Goal: Task Accomplishment & Management: Use online tool/utility

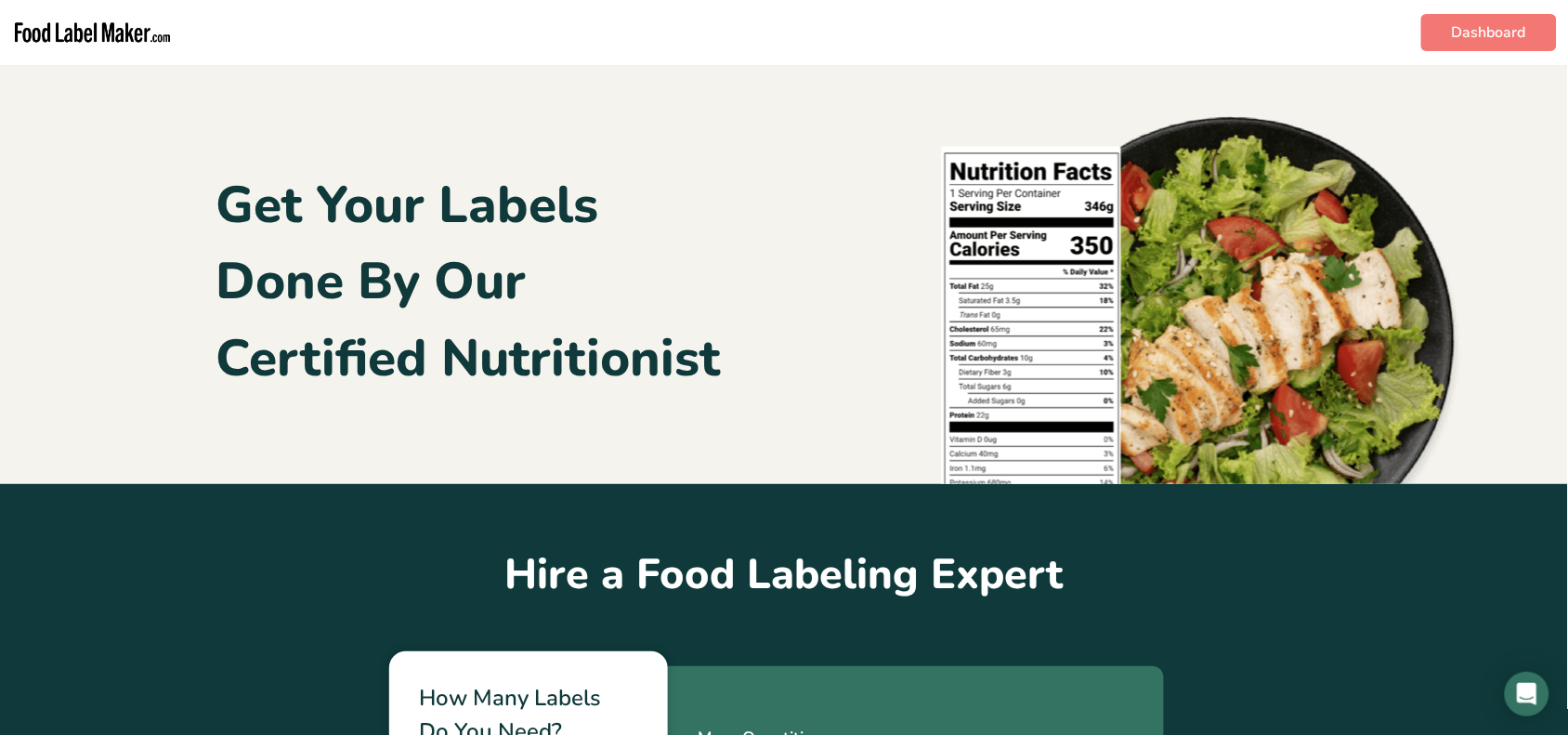
click at [101, 53] on img "main navigation" at bounding box center [93, 33] width 163 height 50
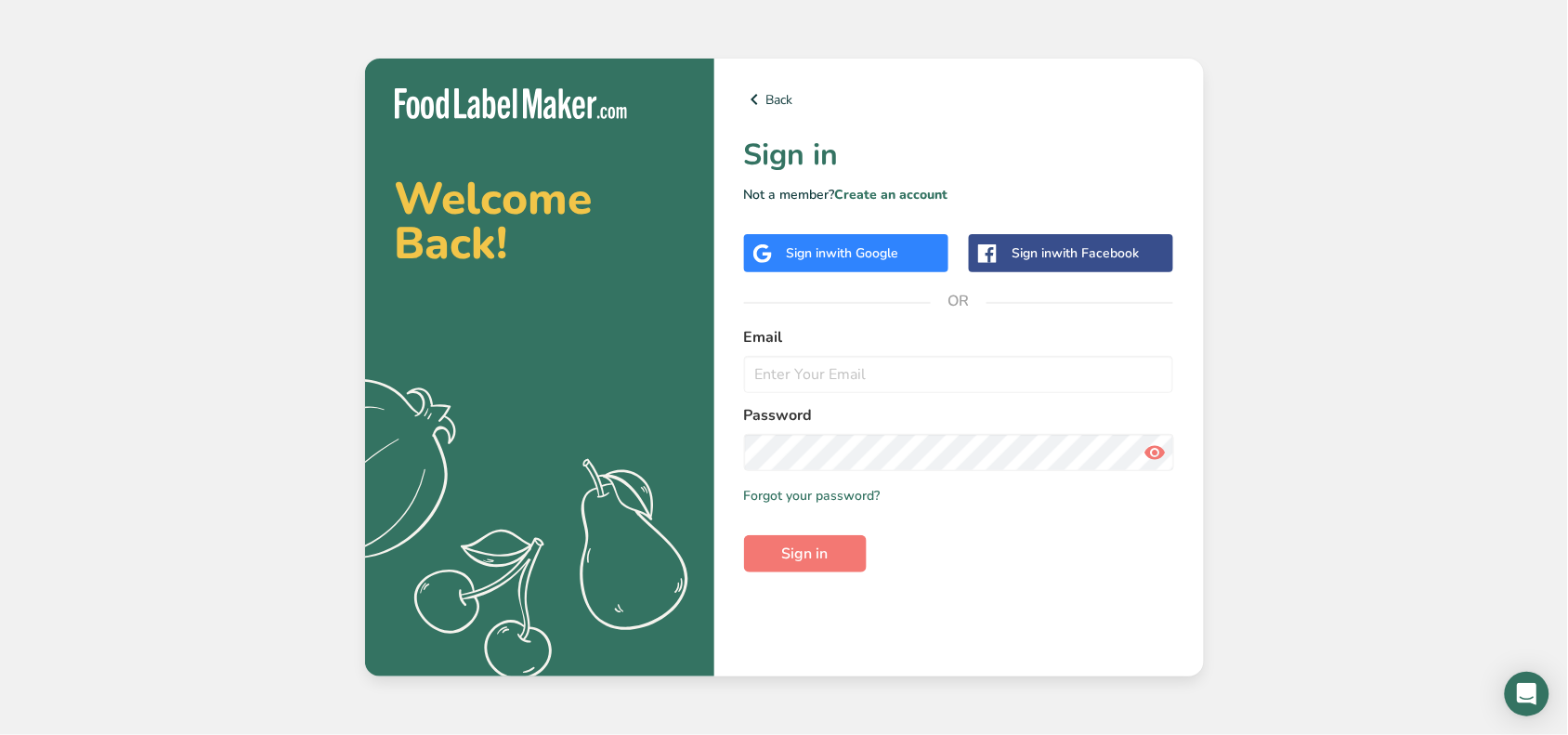
click at [886, 257] on span "with Google" at bounding box center [862, 253] width 73 height 17
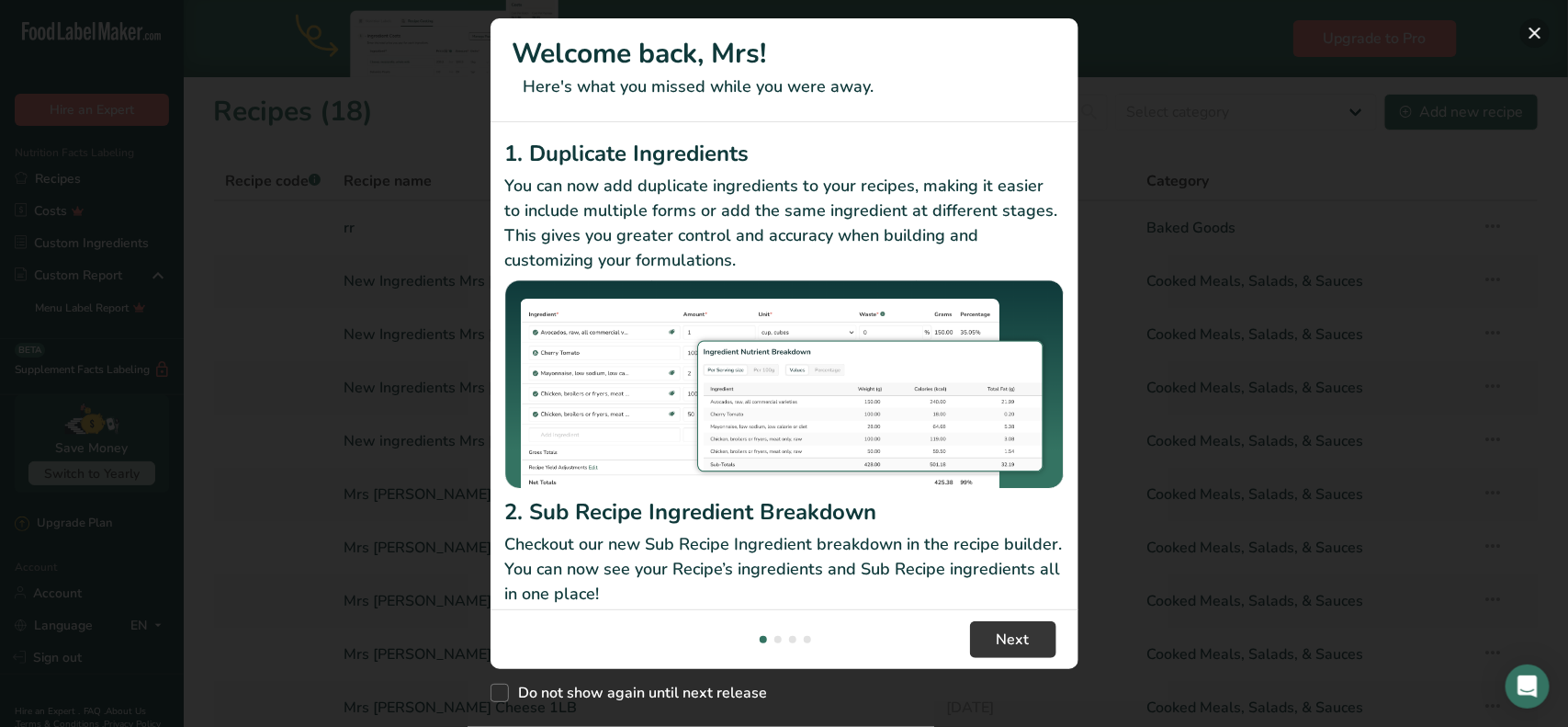
click at [1535, 34] on button "New Features" at bounding box center [1534, 33] width 30 height 30
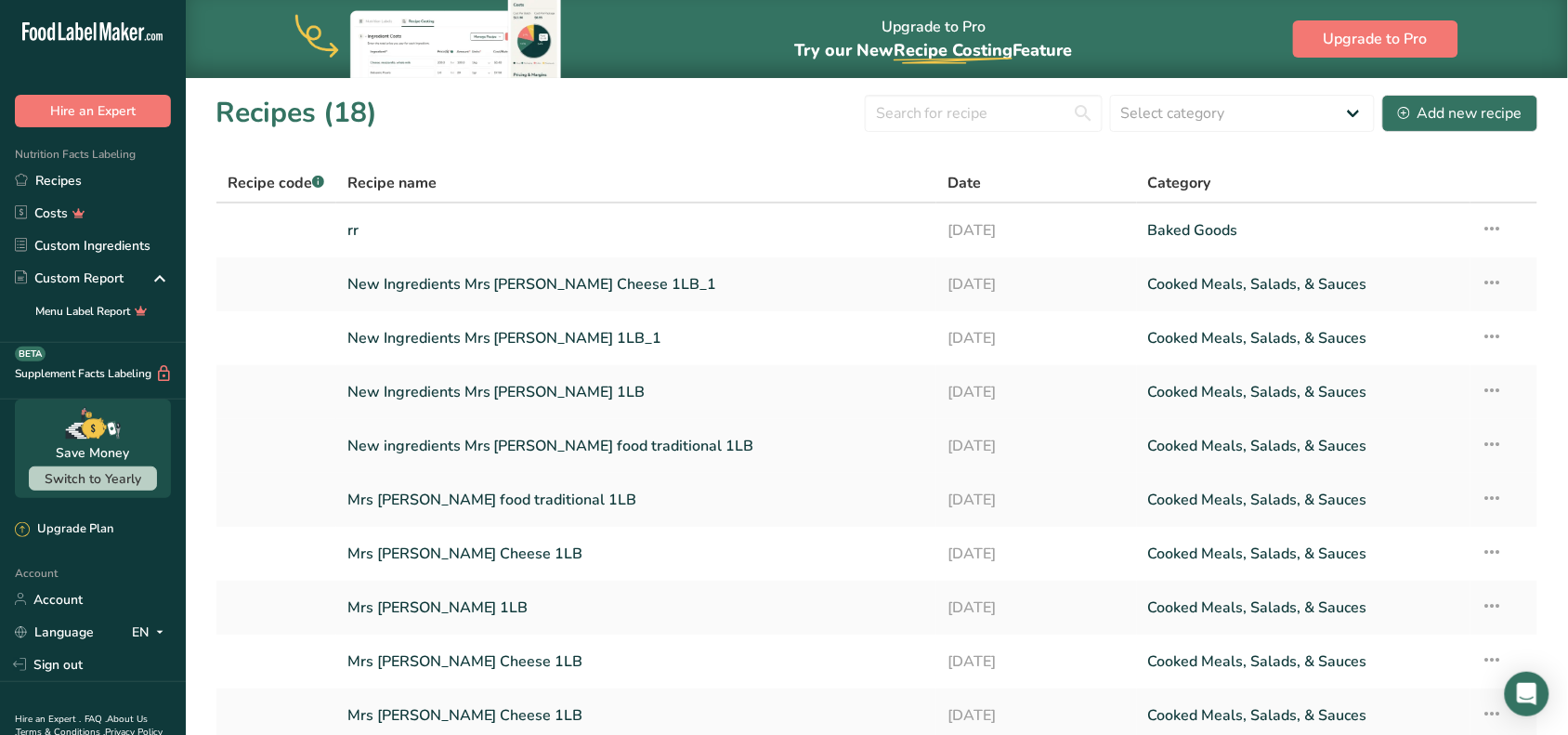
click at [672, 439] on link "New ingredients Mrs [PERSON_NAME] food traditional 1LB" at bounding box center [637, 445] width 579 height 39
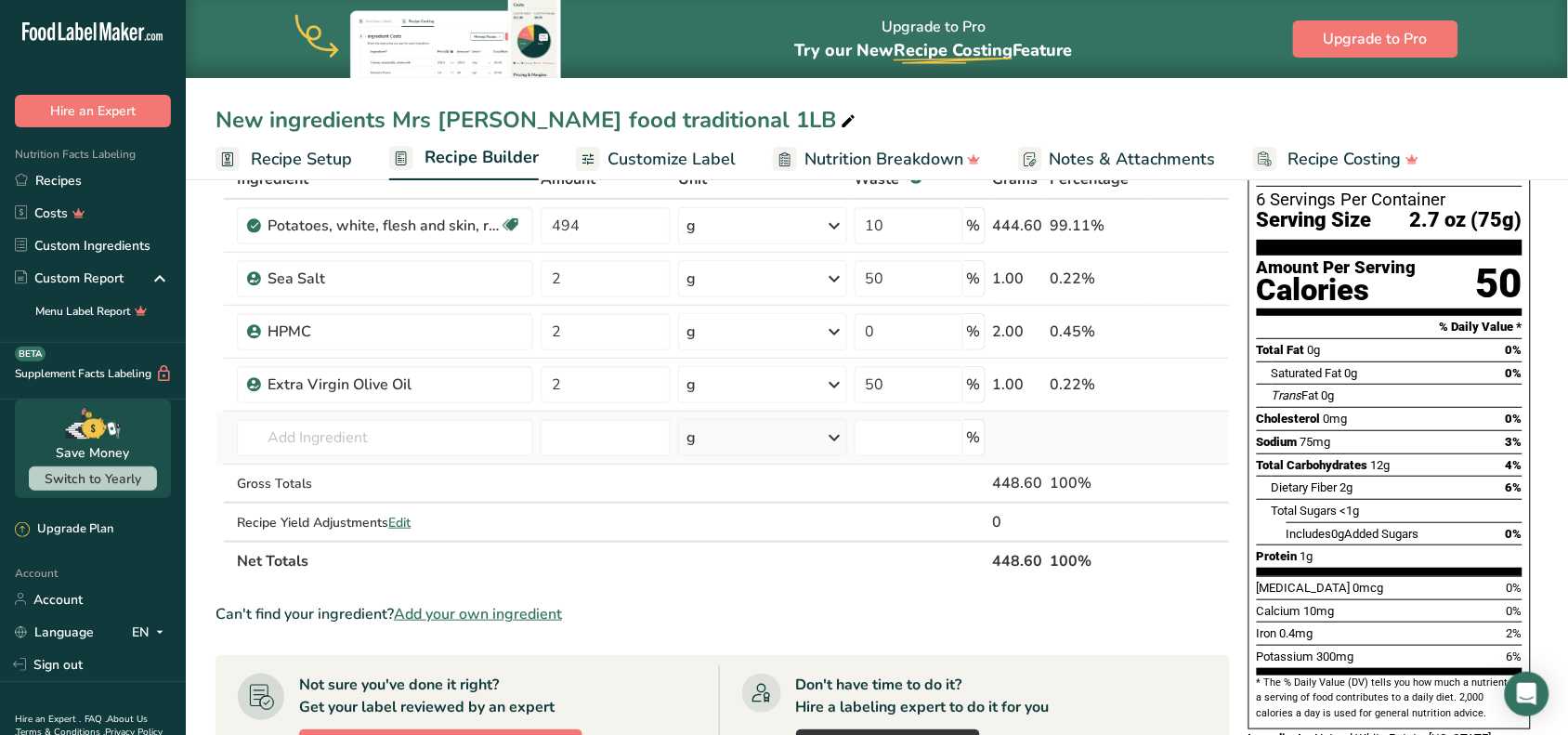
scroll to position [116, 0]
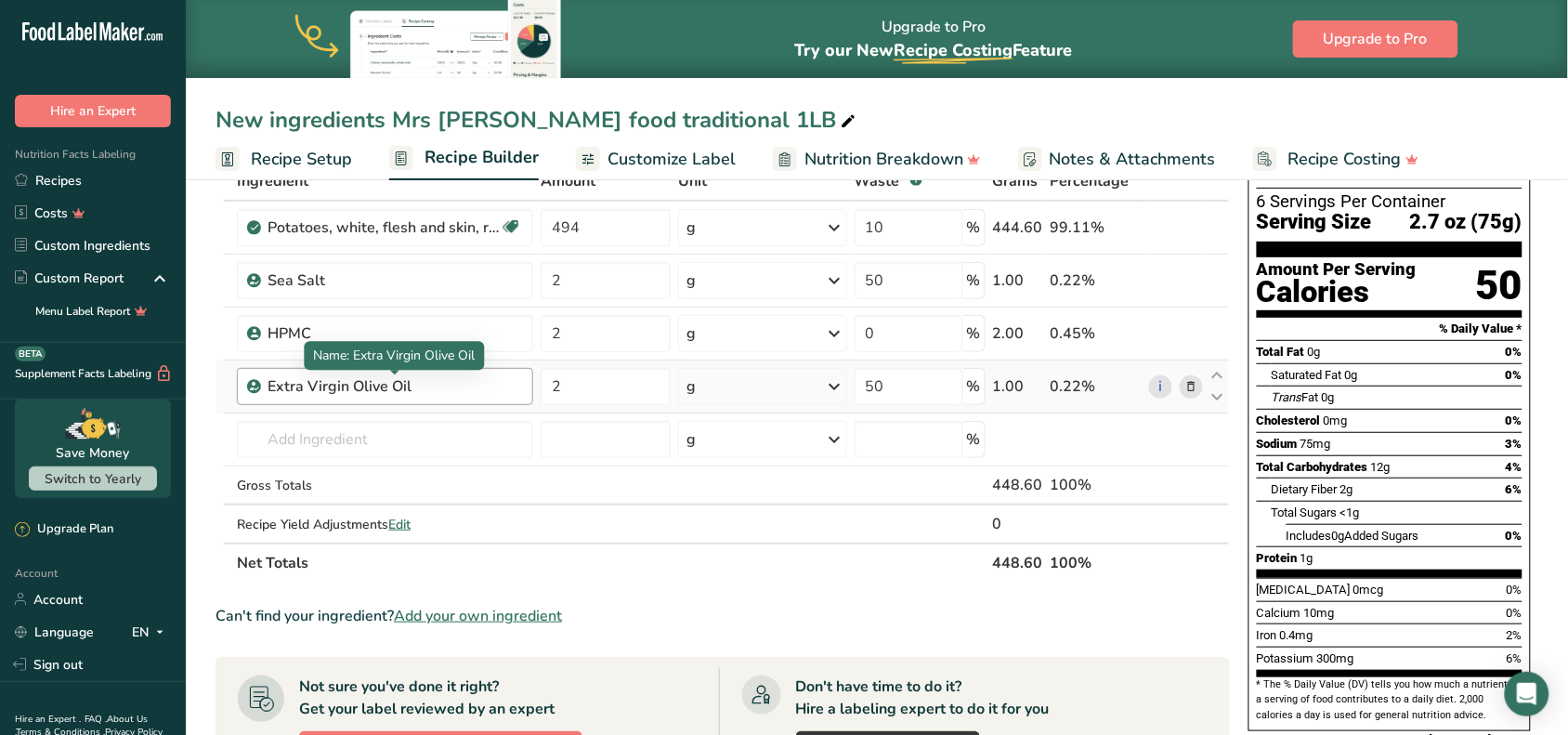
click at [488, 381] on div "Extra Virgin Olive Oil" at bounding box center [383, 386] width 232 height 22
click at [471, 388] on div "Extra Virgin Olive Oil" at bounding box center [383, 386] width 232 height 22
click at [467, 388] on div "Extra Virgin Olive Oil" at bounding box center [383, 386] width 232 height 22
click at [1193, 393] on icon at bounding box center [1191, 387] width 13 height 19
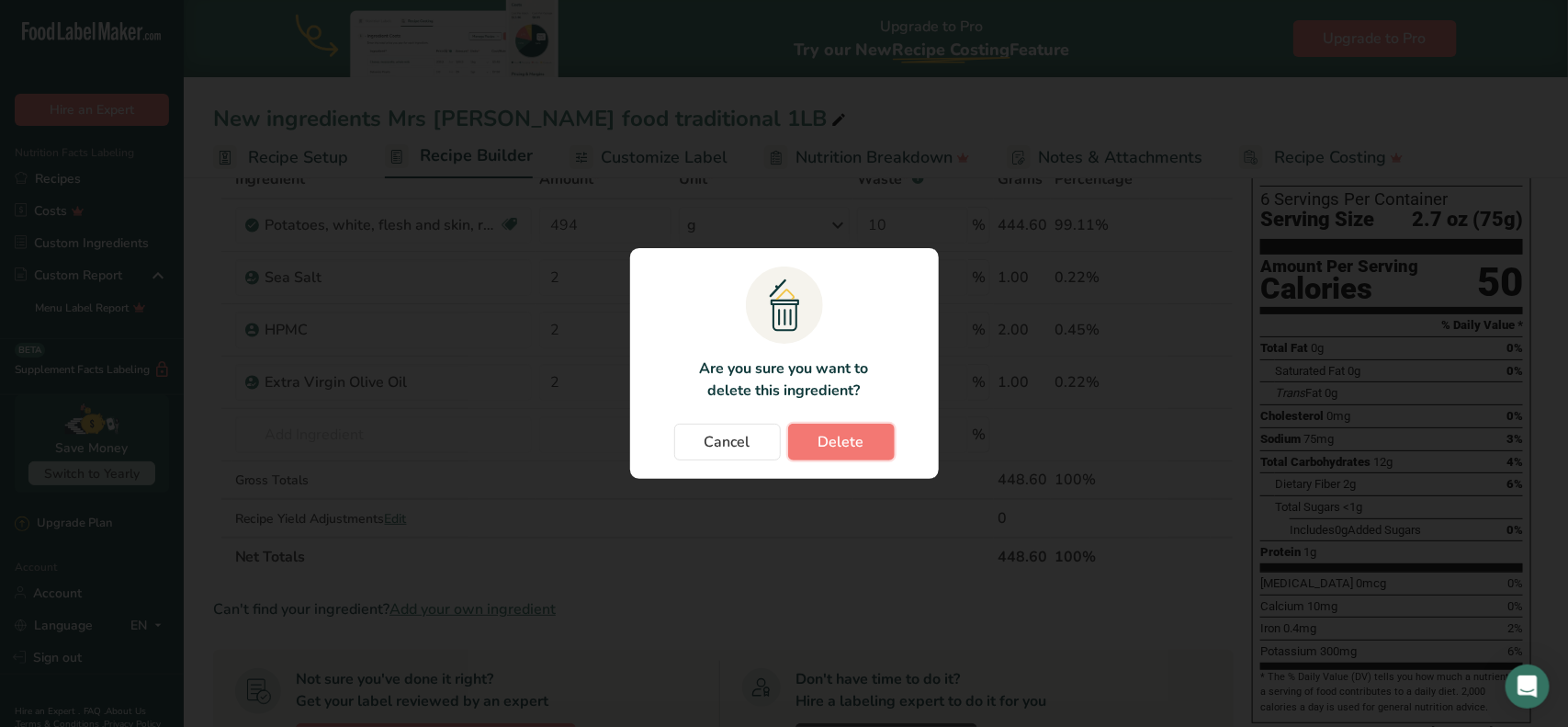
click at [847, 434] on span "Delete" at bounding box center [841, 442] width 46 height 22
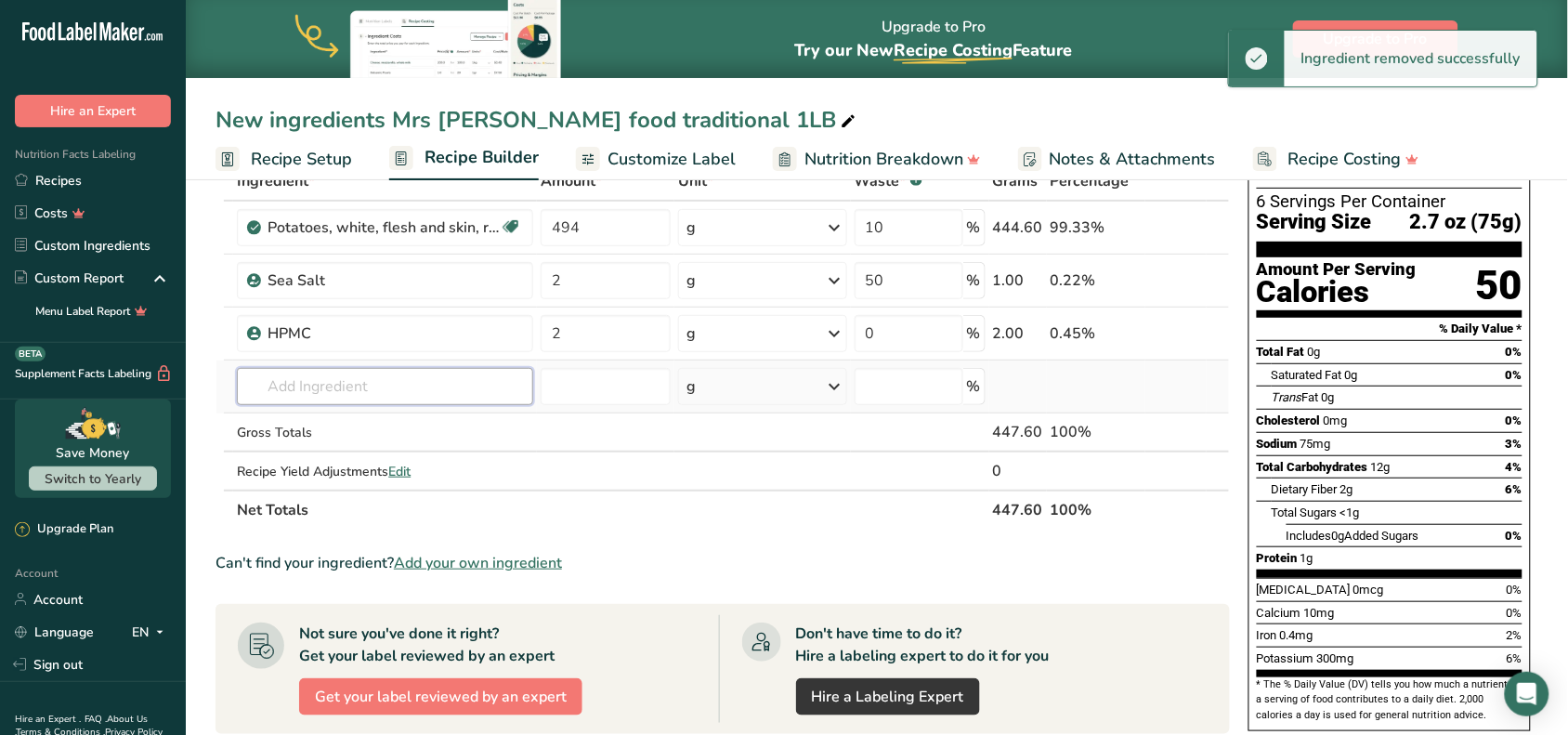
click at [471, 383] on input "text" at bounding box center [385, 386] width 296 height 37
type input "a"
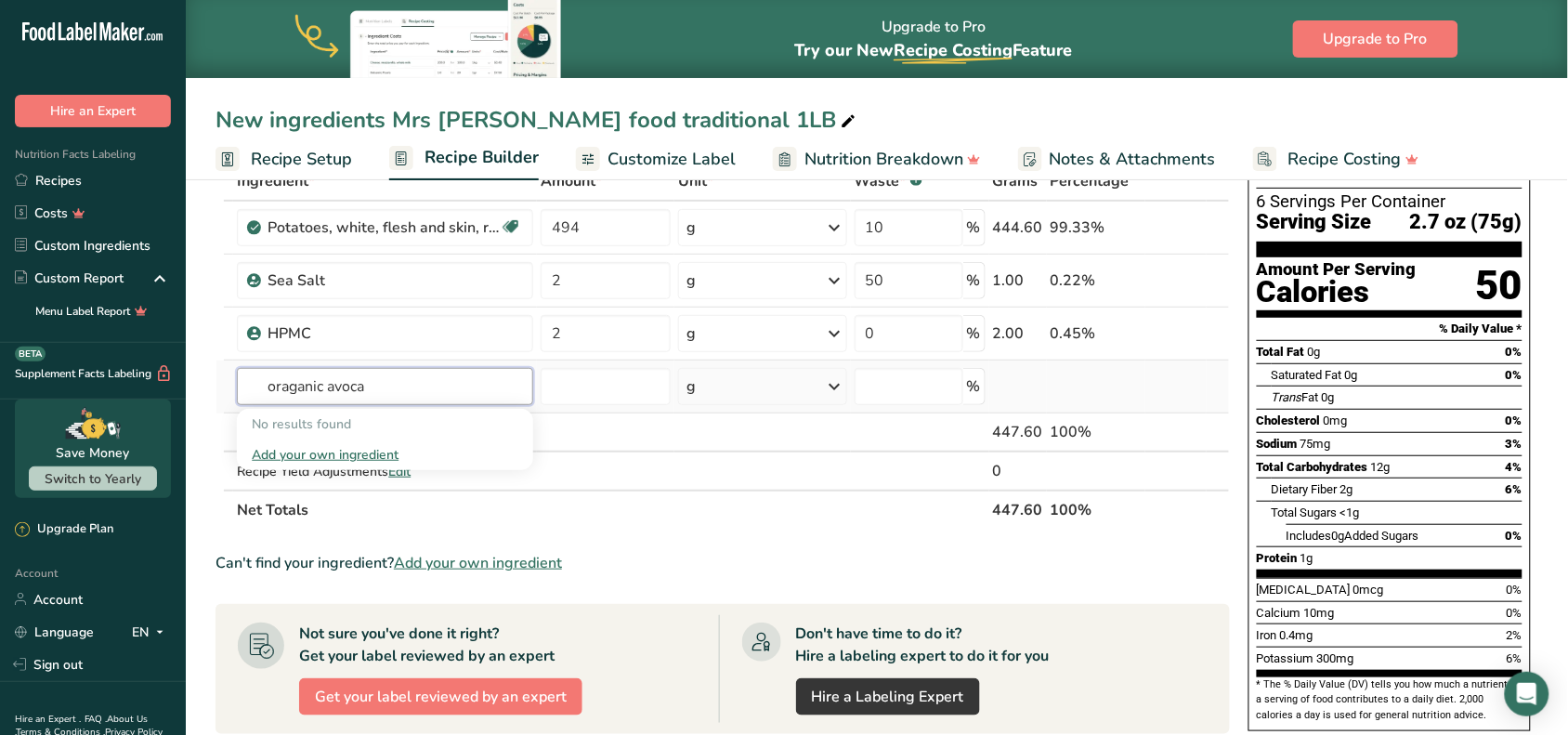
type input "oraganic avoca"
click at [339, 452] on div "Add your own ingredient" at bounding box center [384, 455] width 266 height 19
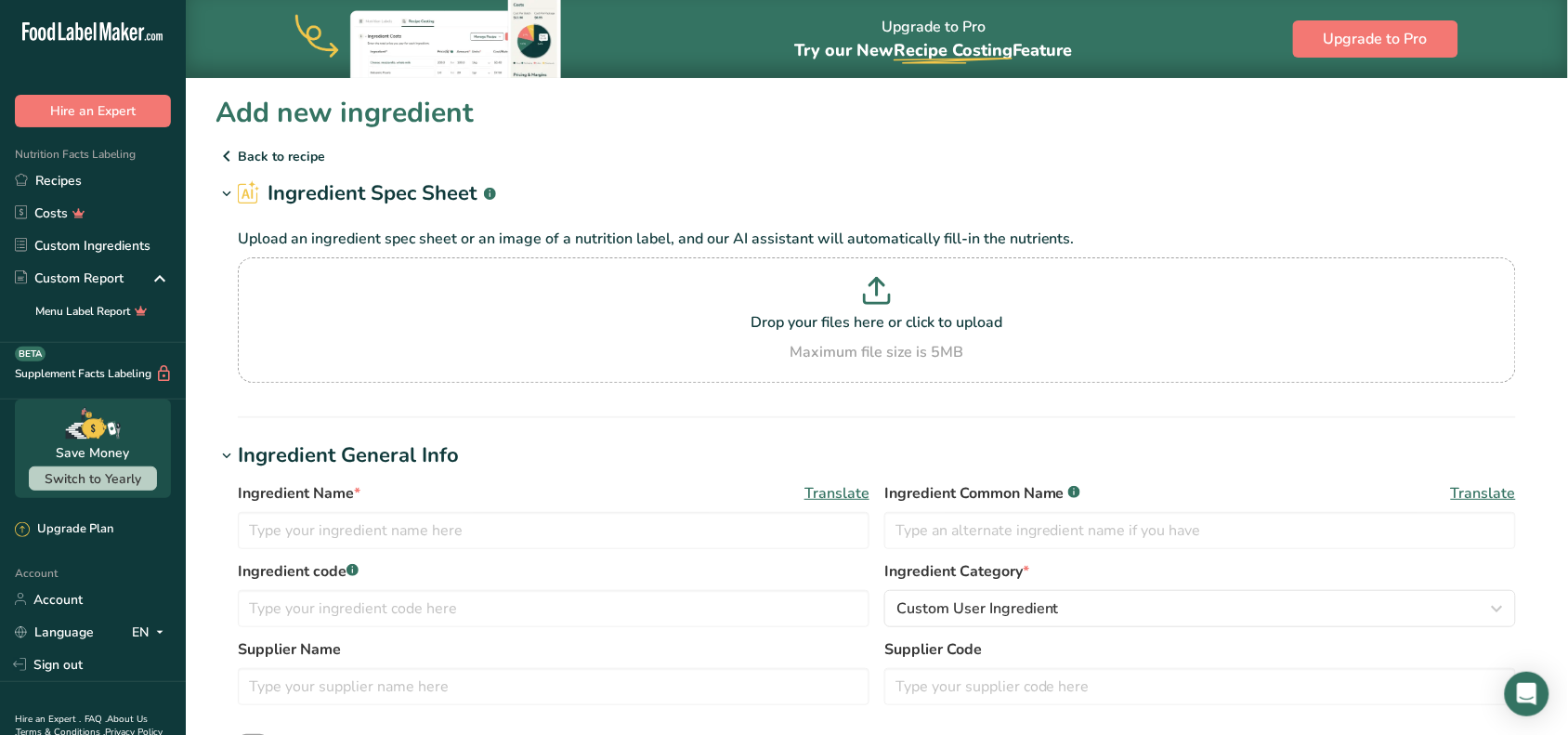
click at [223, 159] on icon at bounding box center [226, 156] width 22 height 34
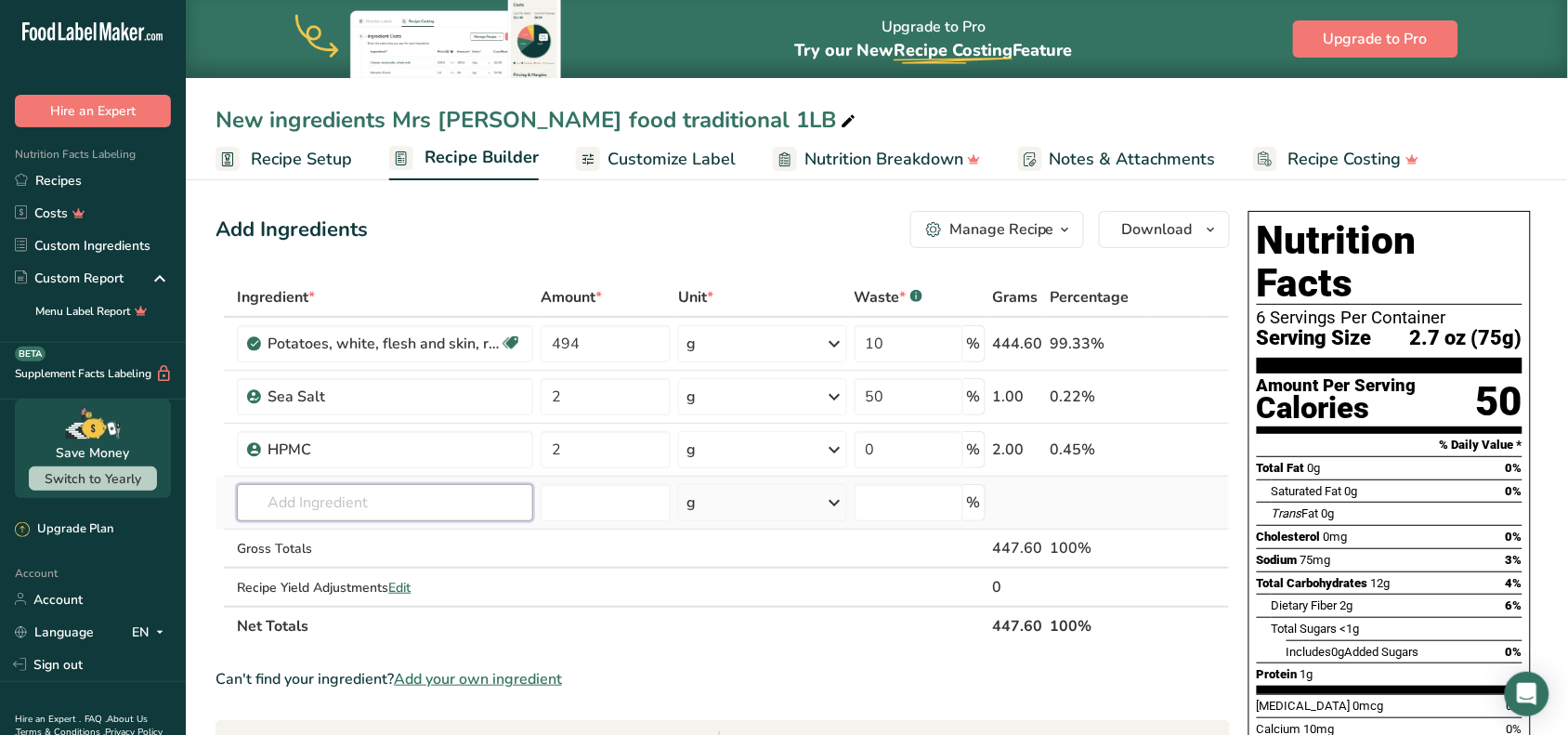
click at [428, 502] on input "text" at bounding box center [385, 503] width 296 height 37
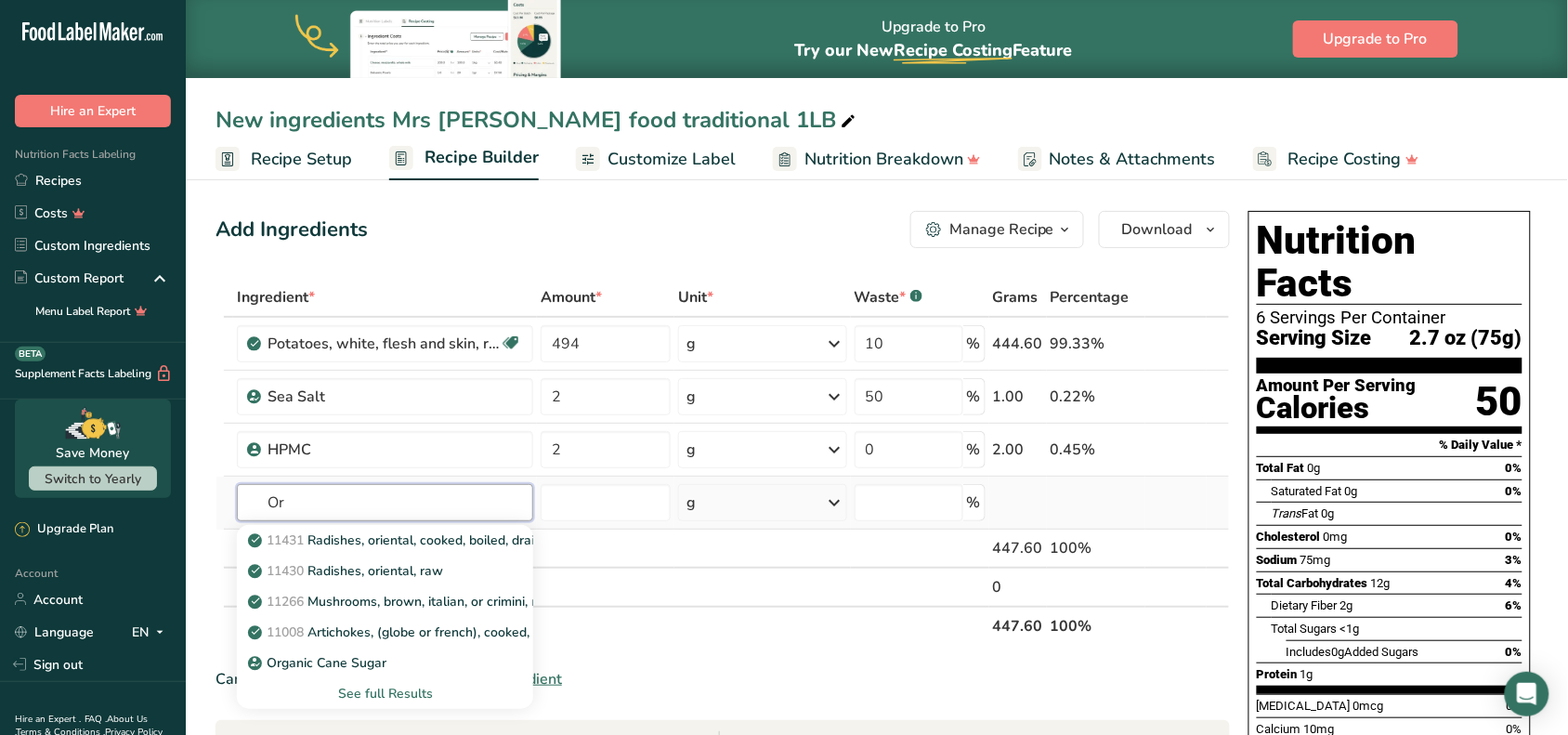
type input "O"
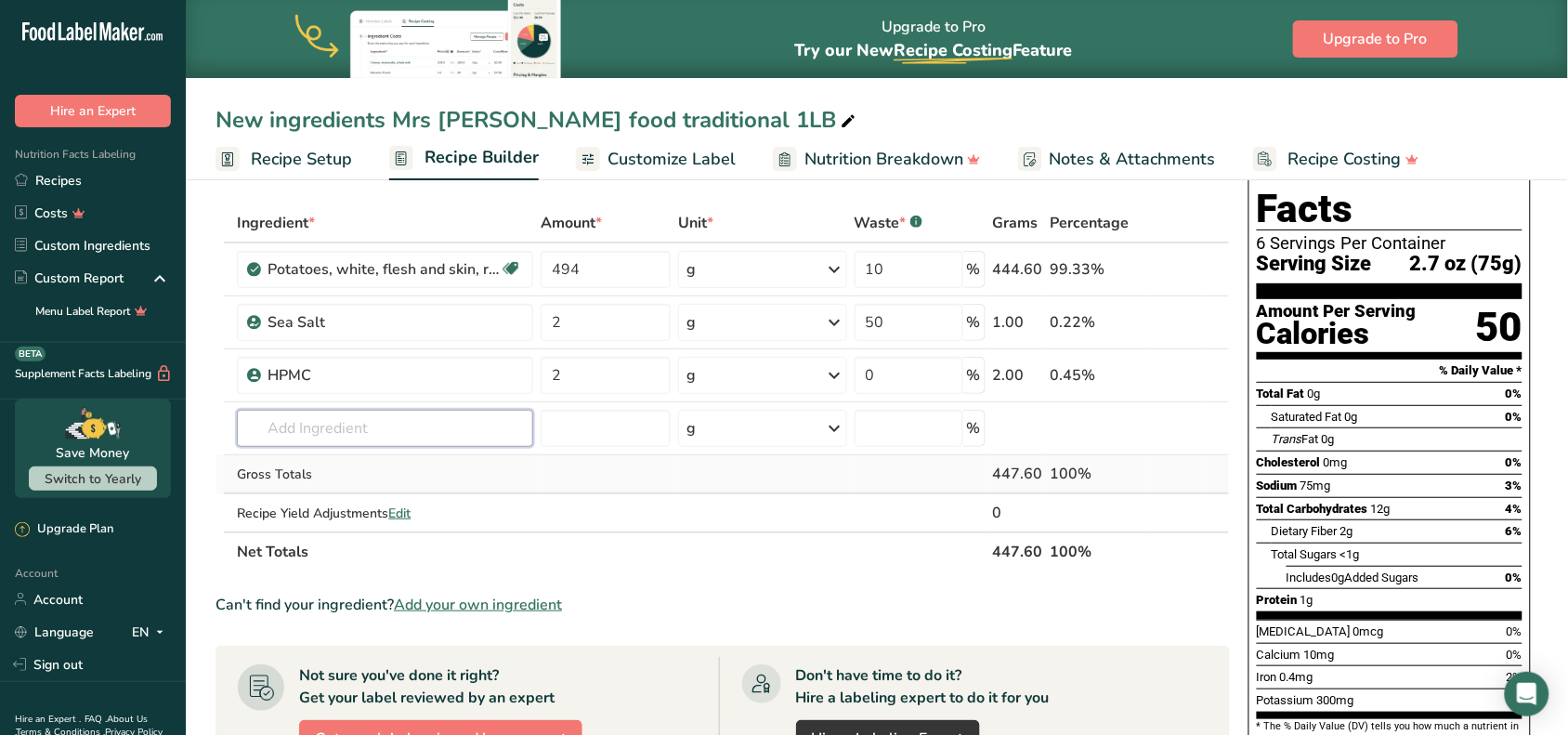
scroll to position [116, 0]
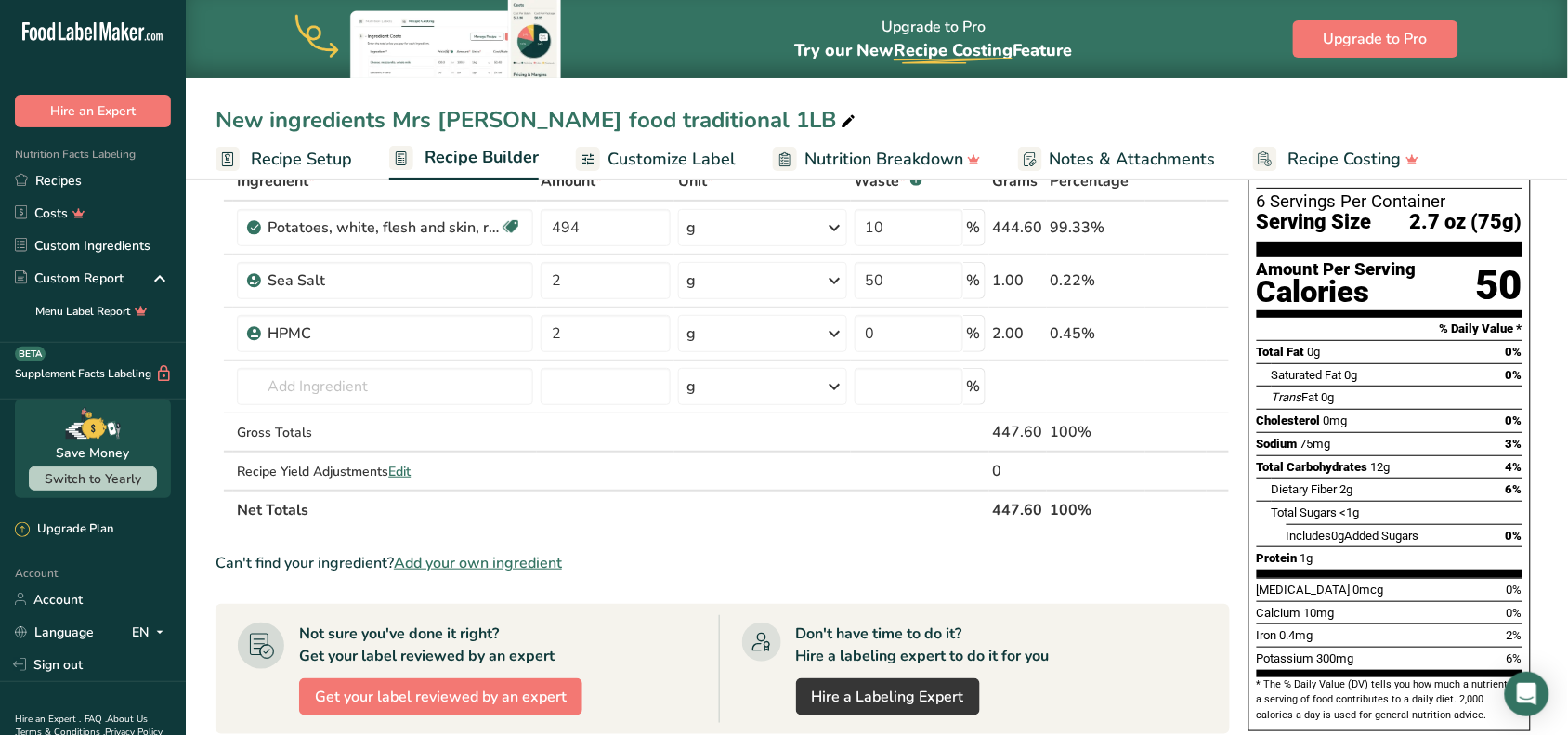
click at [491, 507] on th "Net Totals" at bounding box center [611, 509] width 755 height 39
click at [480, 554] on span "Add your own ingredient" at bounding box center [478, 563] width 168 height 22
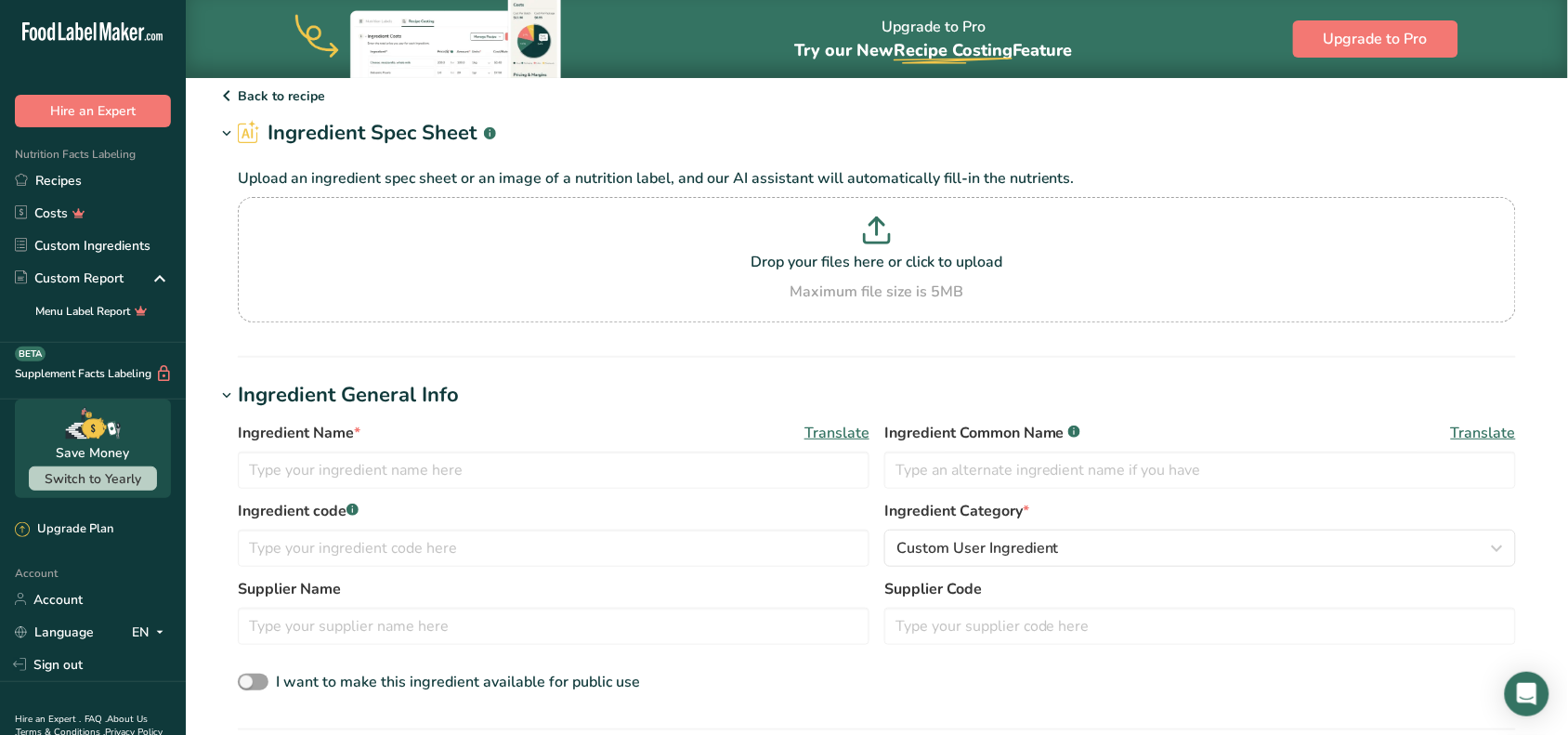
scroll to position [116, 0]
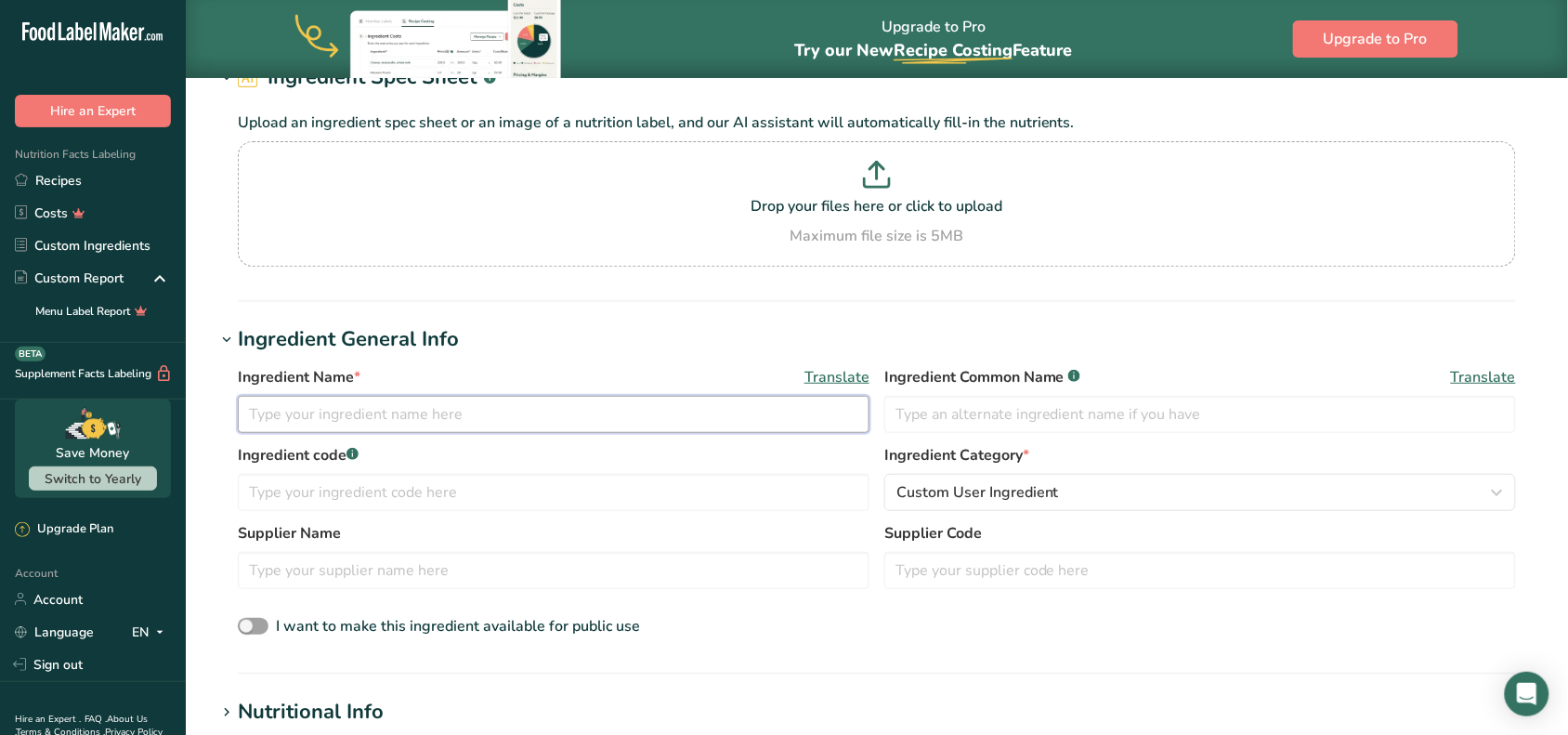
click at [499, 411] on input "text" at bounding box center [554, 414] width 632 height 37
click at [470, 360] on div "Ingredient Name * Translate Ingredient Common Name .a-a{fill:#347362;}.b-a{fill…" at bounding box center [877, 503] width 1323 height 295
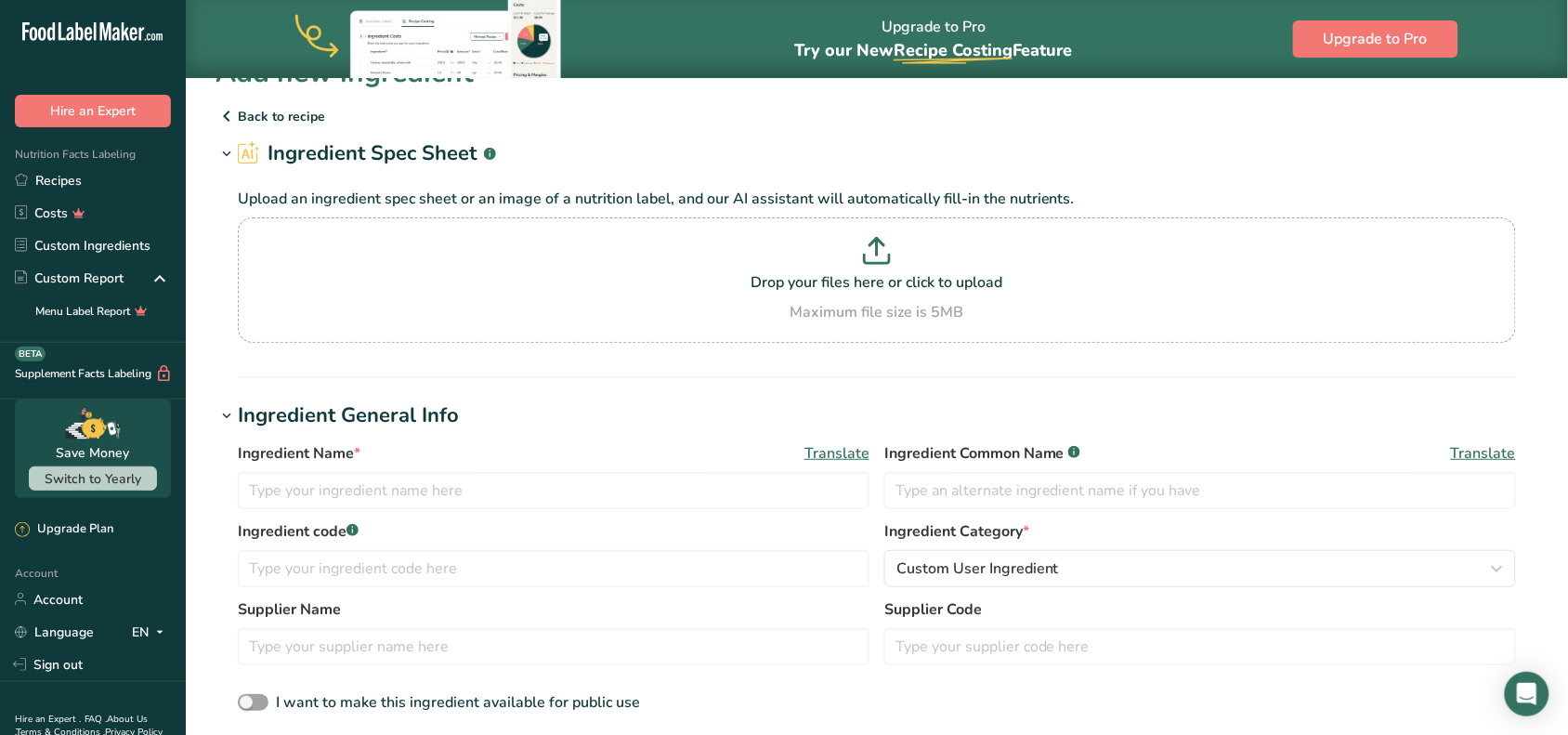
scroll to position [0, 0]
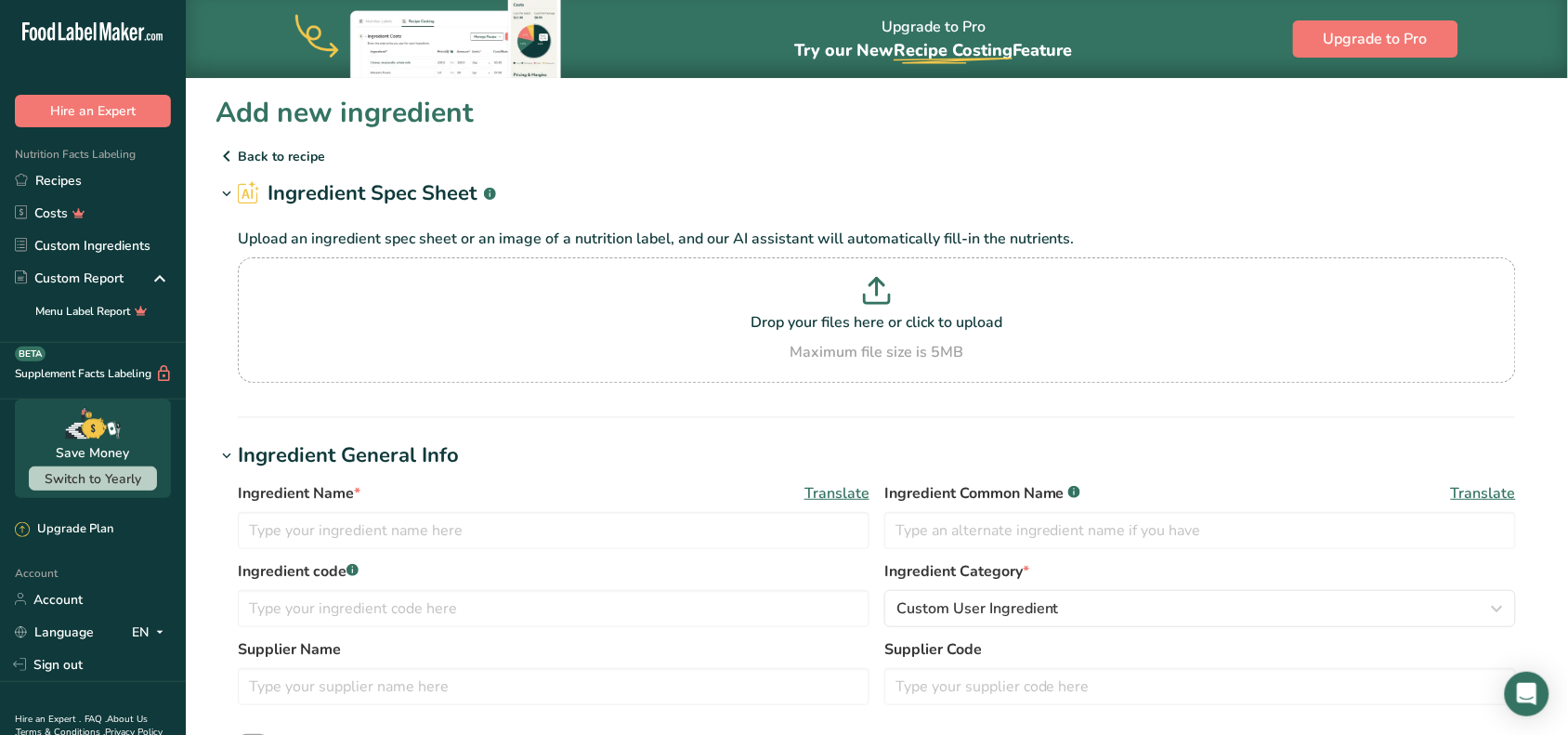
click at [219, 160] on icon at bounding box center [226, 156] width 22 height 34
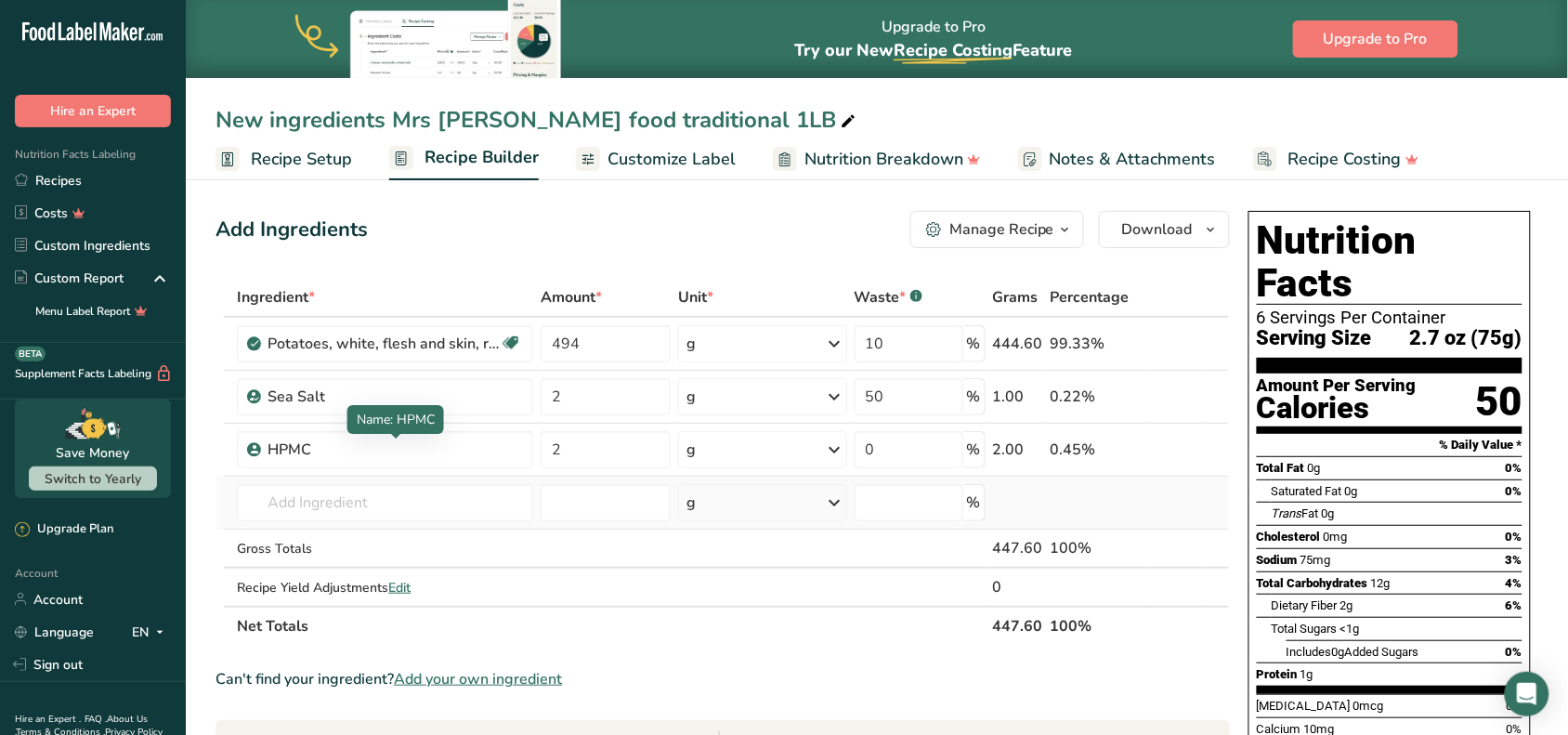
click at [416, 523] on td "Almond flour 1211 Milk, whole, 3.25% milkfat, without added vitamin A and vitam…" at bounding box center [385, 503] width 304 height 53
click at [415, 511] on input "text" at bounding box center [385, 503] width 296 height 37
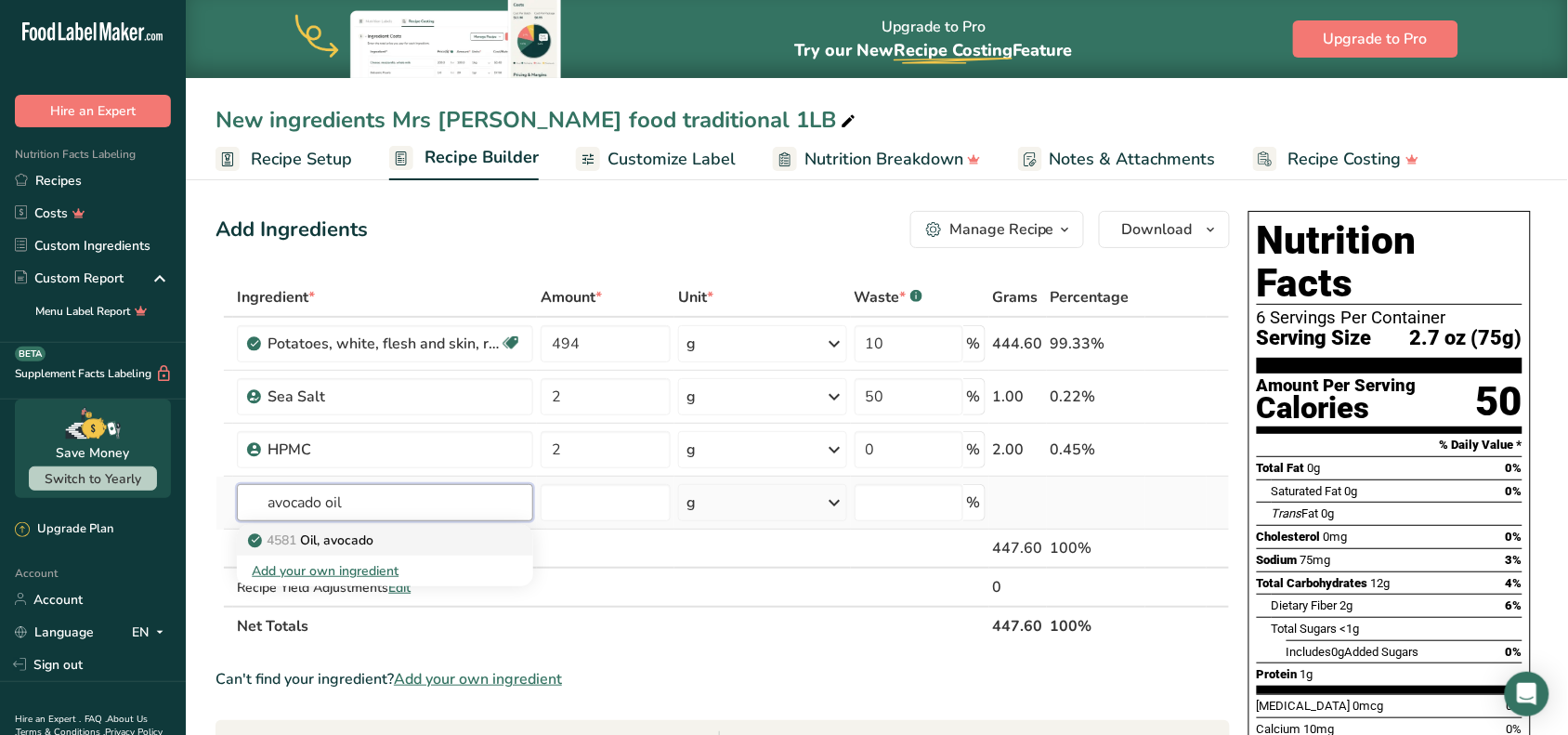
type input "avocado oil"
click at [388, 535] on div "4581 Oil, avocado" at bounding box center [370, 540] width 237 height 19
type input "Oil, avocado"
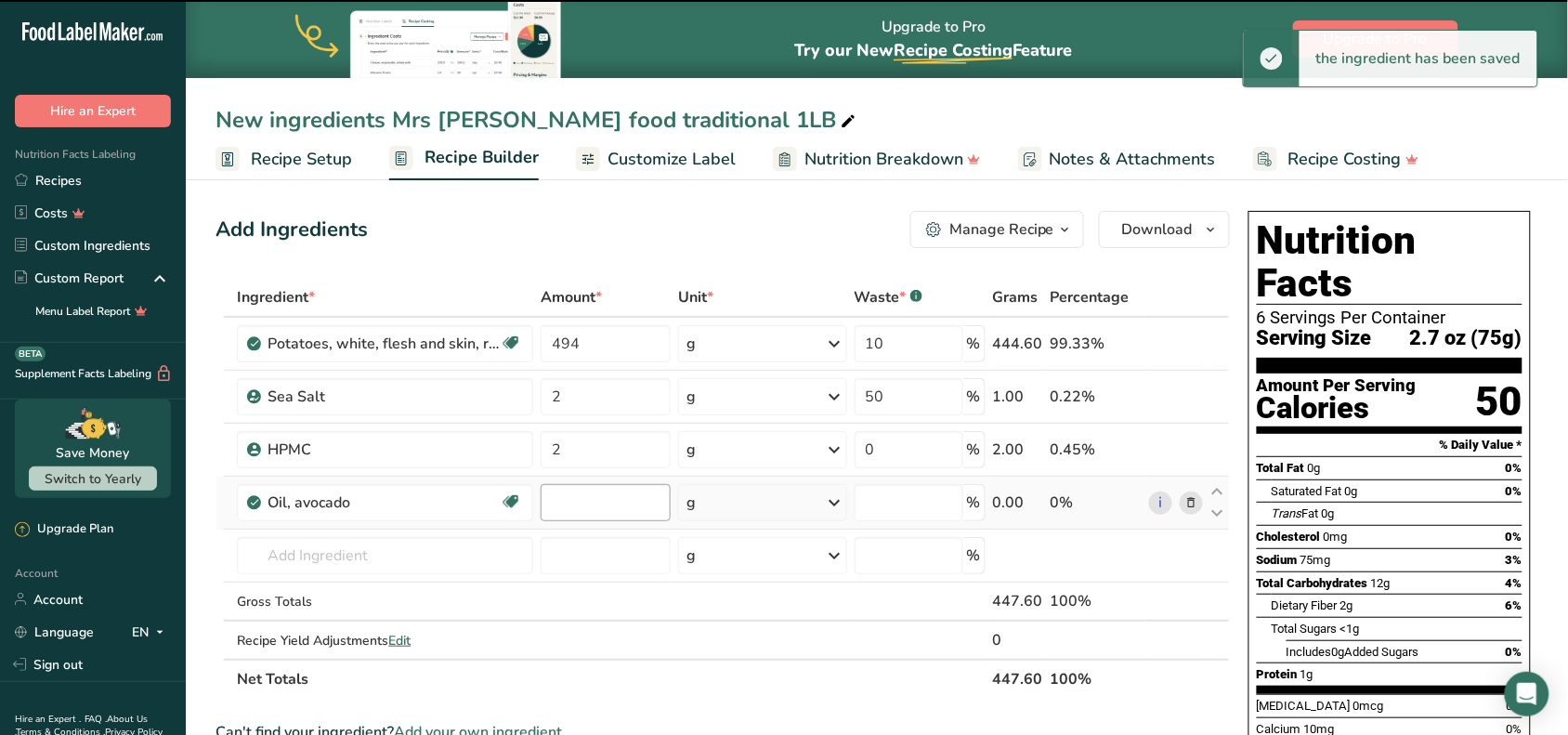
type input "0"
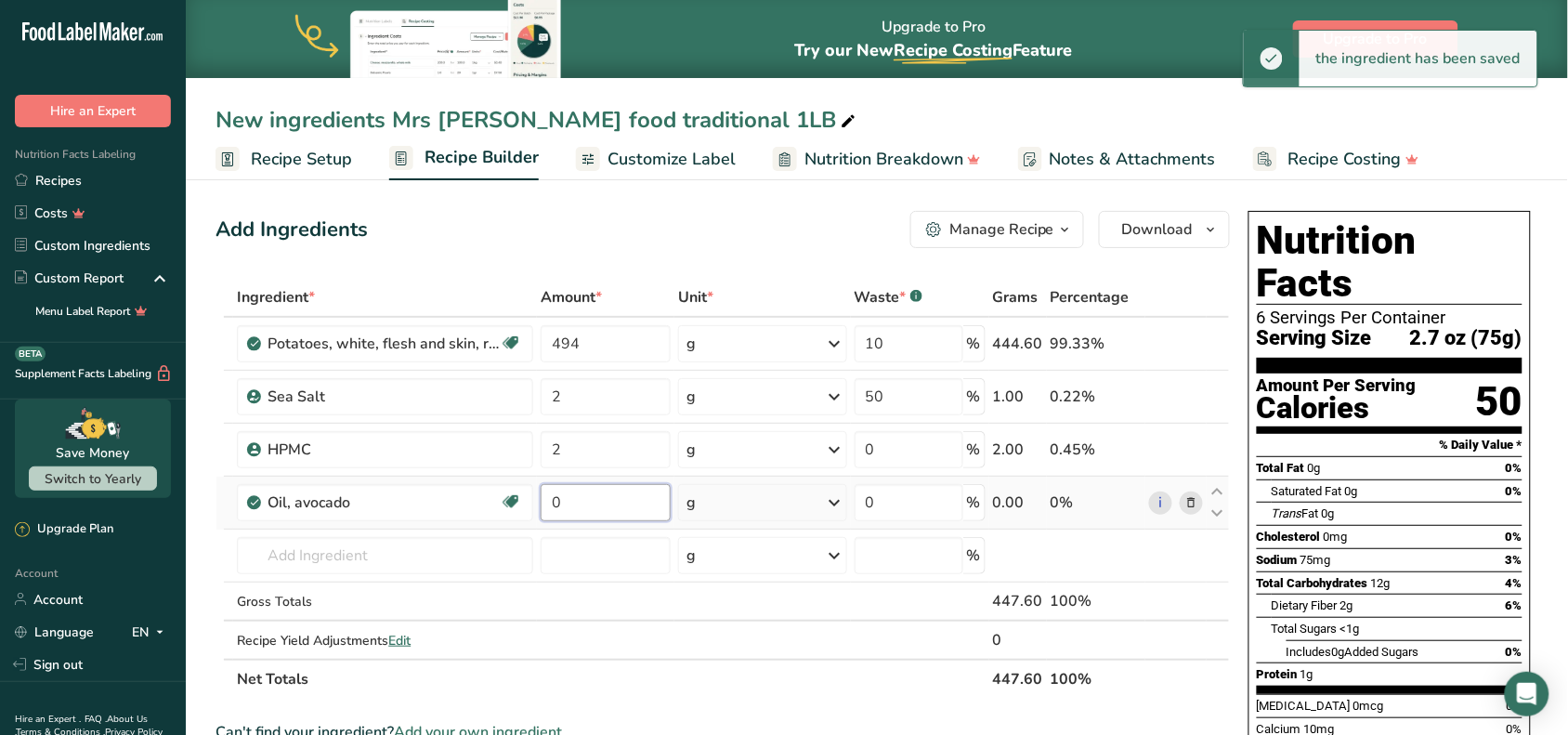
click at [592, 507] on input "0" at bounding box center [606, 503] width 130 height 37
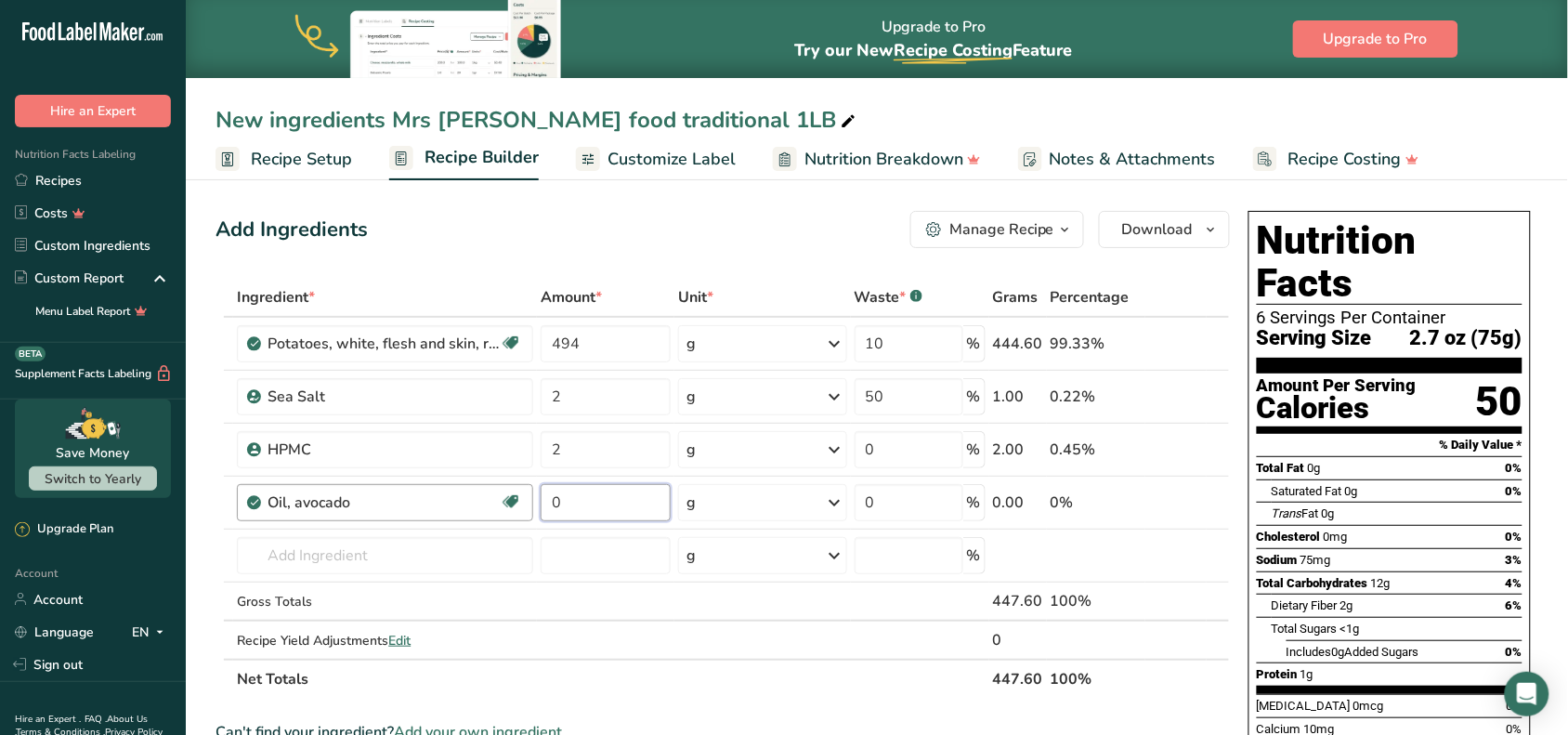
drag, startPoint x: 610, startPoint y: 499, endPoint x: 501, endPoint y: 485, distance: 109.9
click at [512, 491] on tr "Oil, avocado Dairy free Gluten free Vegan Vegetarian Soy free Source of Healthy…" at bounding box center [723, 503] width 1012 height 53
type input "4"
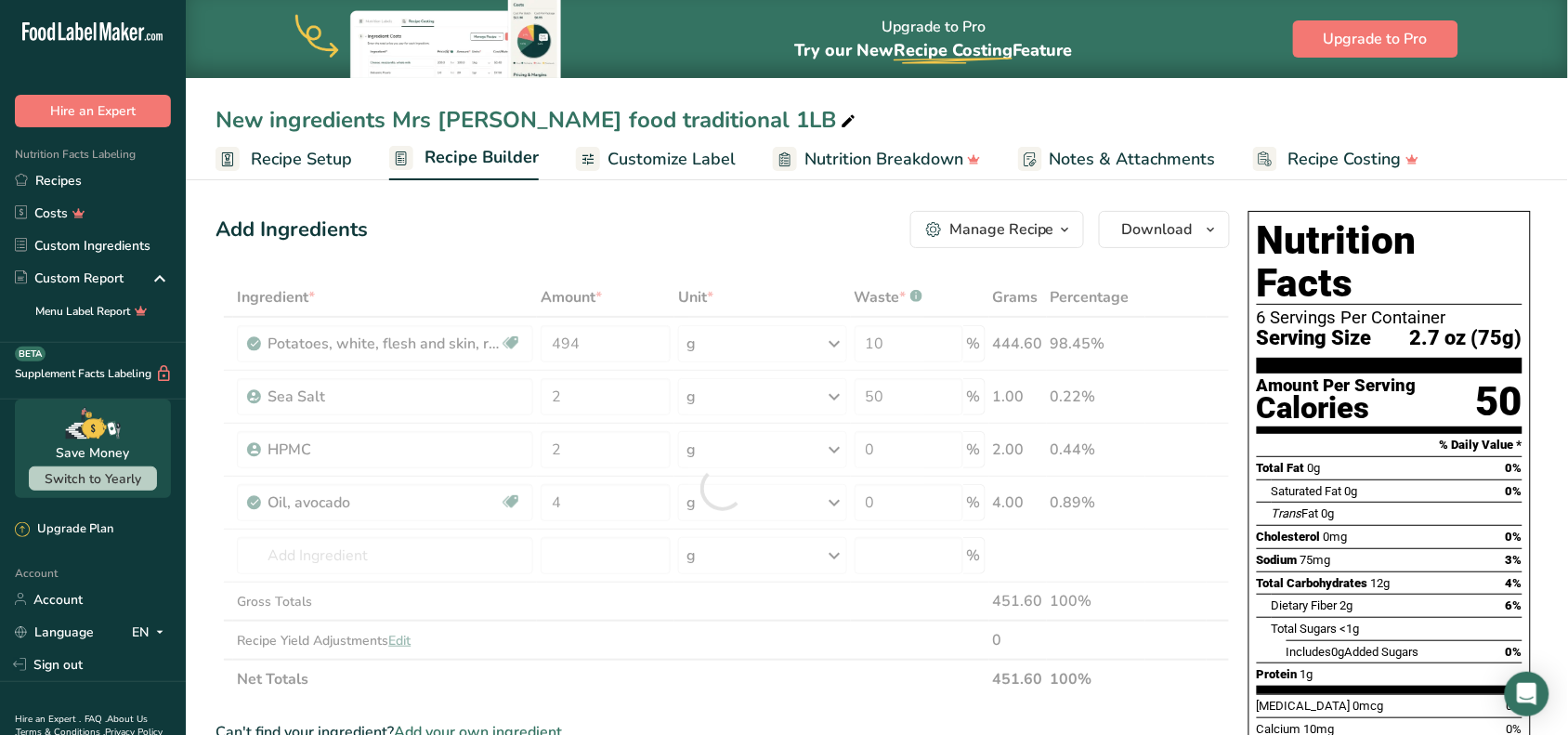
click at [667, 248] on div "Add Ingredients Manage Recipe Delete Recipe Duplicate Recipe Scale Recipe Save …" at bounding box center [728, 747] width 1025 height 1087
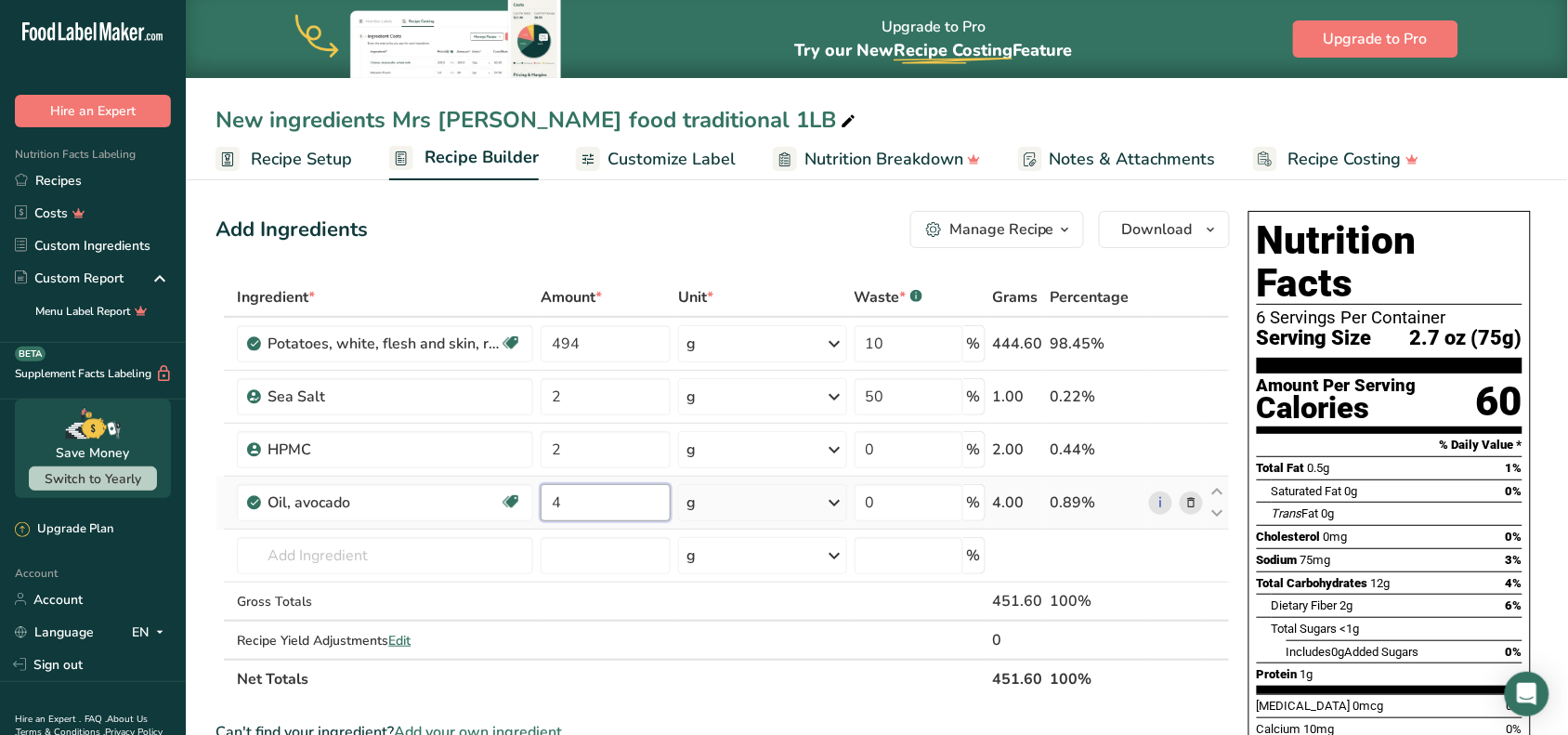
click at [619, 495] on input "4" at bounding box center [606, 503] width 130 height 37
type input "2"
click at [736, 248] on div "Add Ingredients Manage Recipe Delete Recipe Duplicate Recipe Scale Recipe Save …" at bounding box center [728, 747] width 1025 height 1087
click at [1166, 235] on span "Download" at bounding box center [1157, 230] width 71 height 22
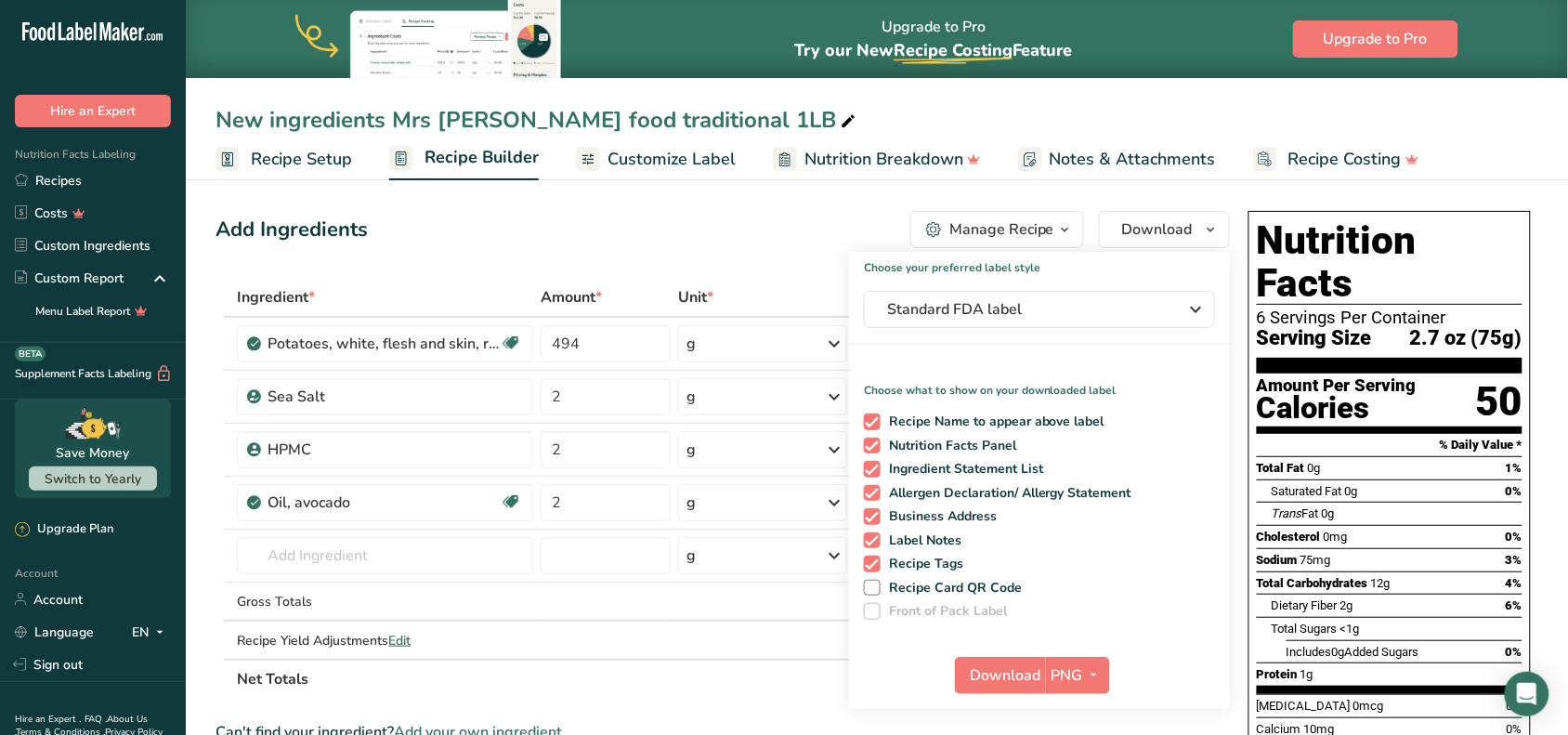
click at [961, 225] on div "Manage Recipe" at bounding box center [1002, 230] width 105 height 22
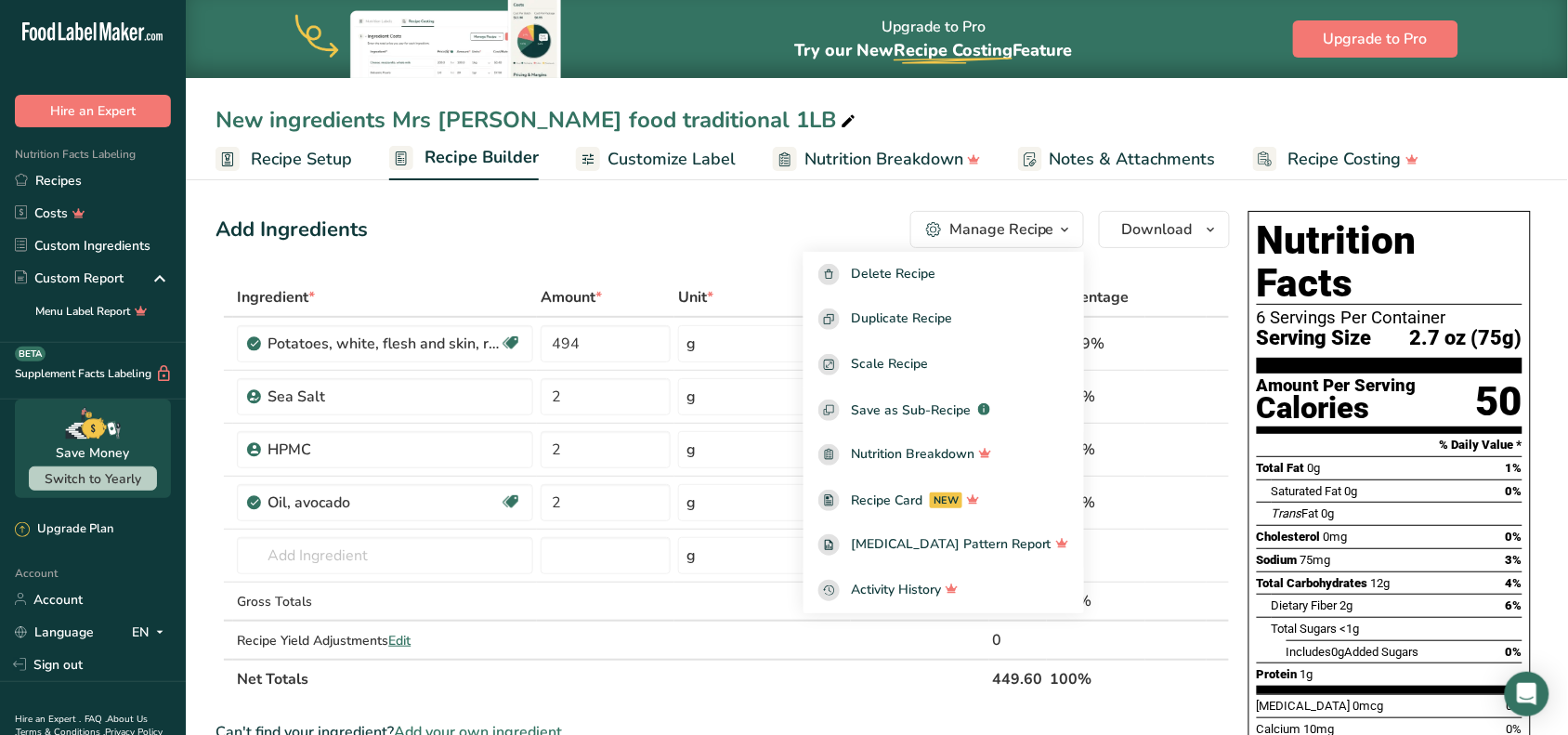
click at [623, 158] on span "Customize Label" at bounding box center [672, 160] width 128 height 25
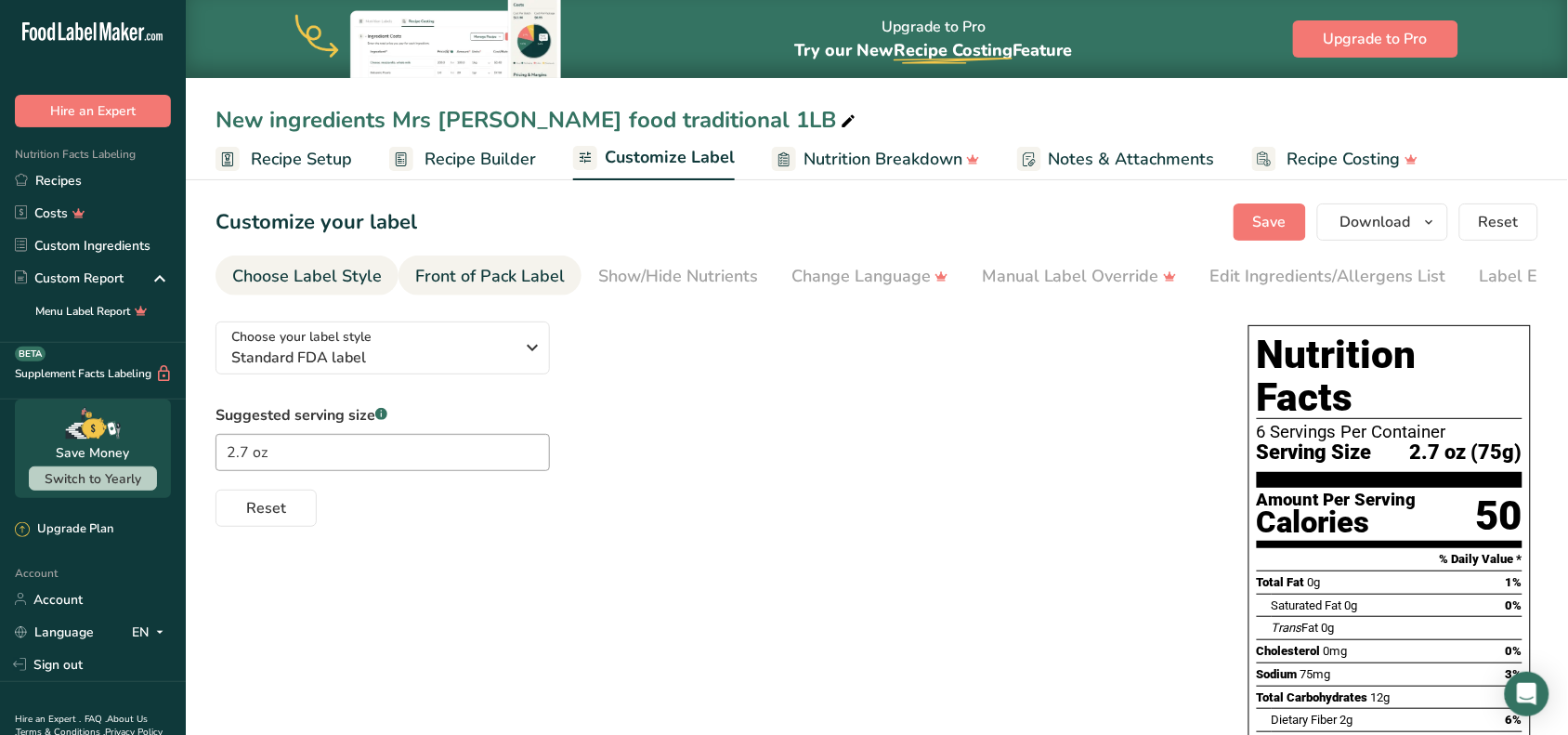
click at [471, 282] on div "Front of Pack Label" at bounding box center [490, 277] width 150 height 25
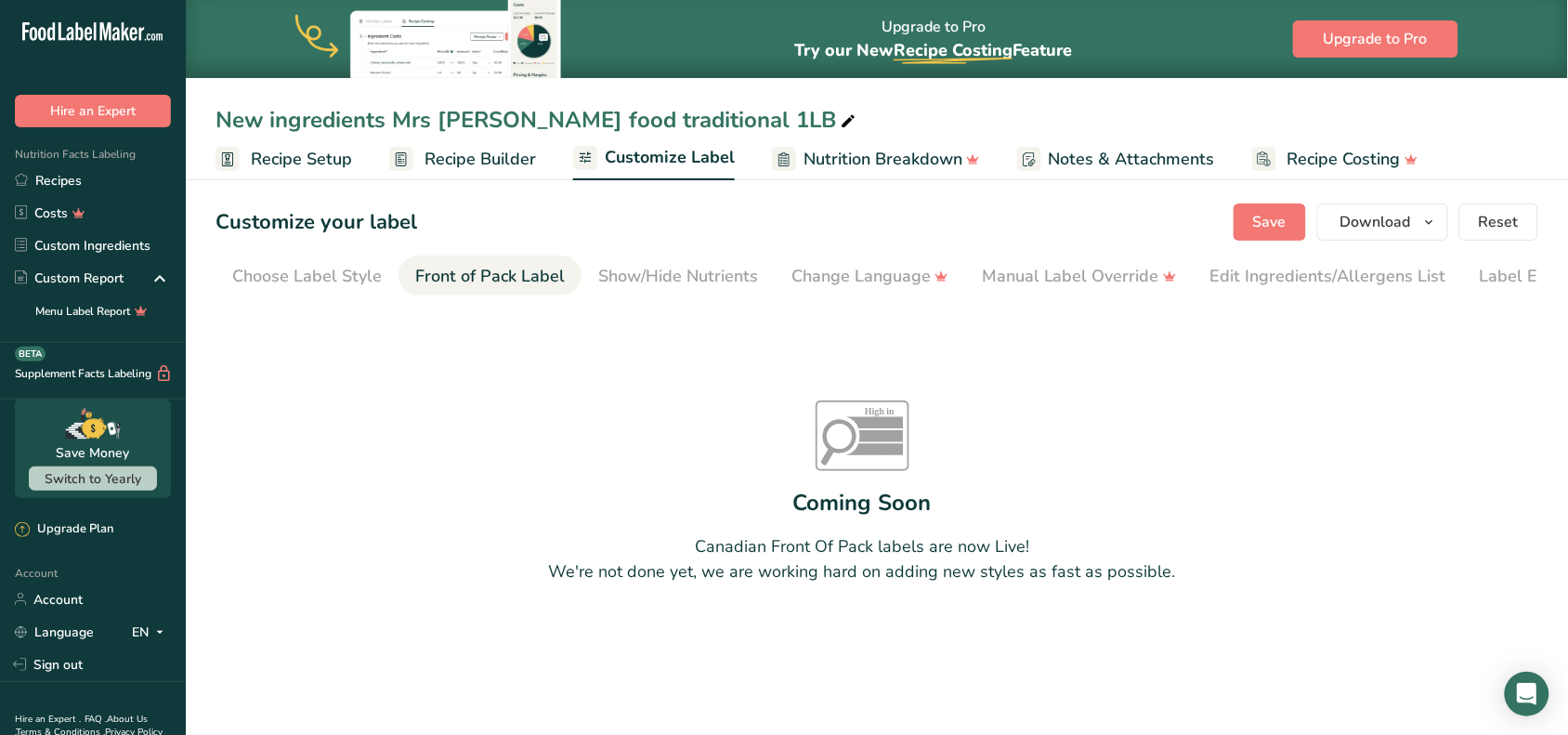
scroll to position [0, 70]
click at [656, 280] on div "Show/Hide Nutrients" at bounding box center [608, 277] width 160 height 25
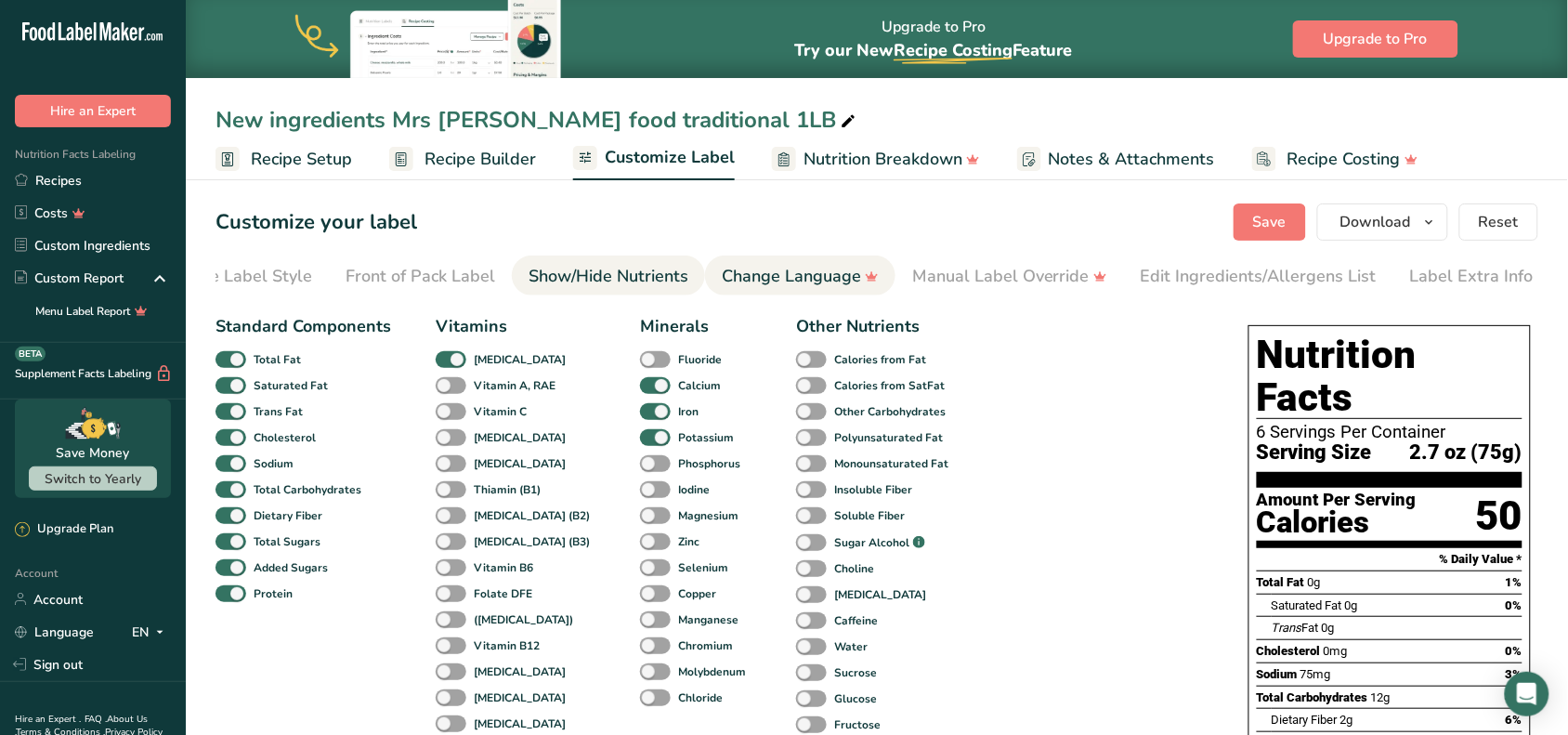
click at [794, 281] on div "Change Language" at bounding box center [800, 277] width 157 height 25
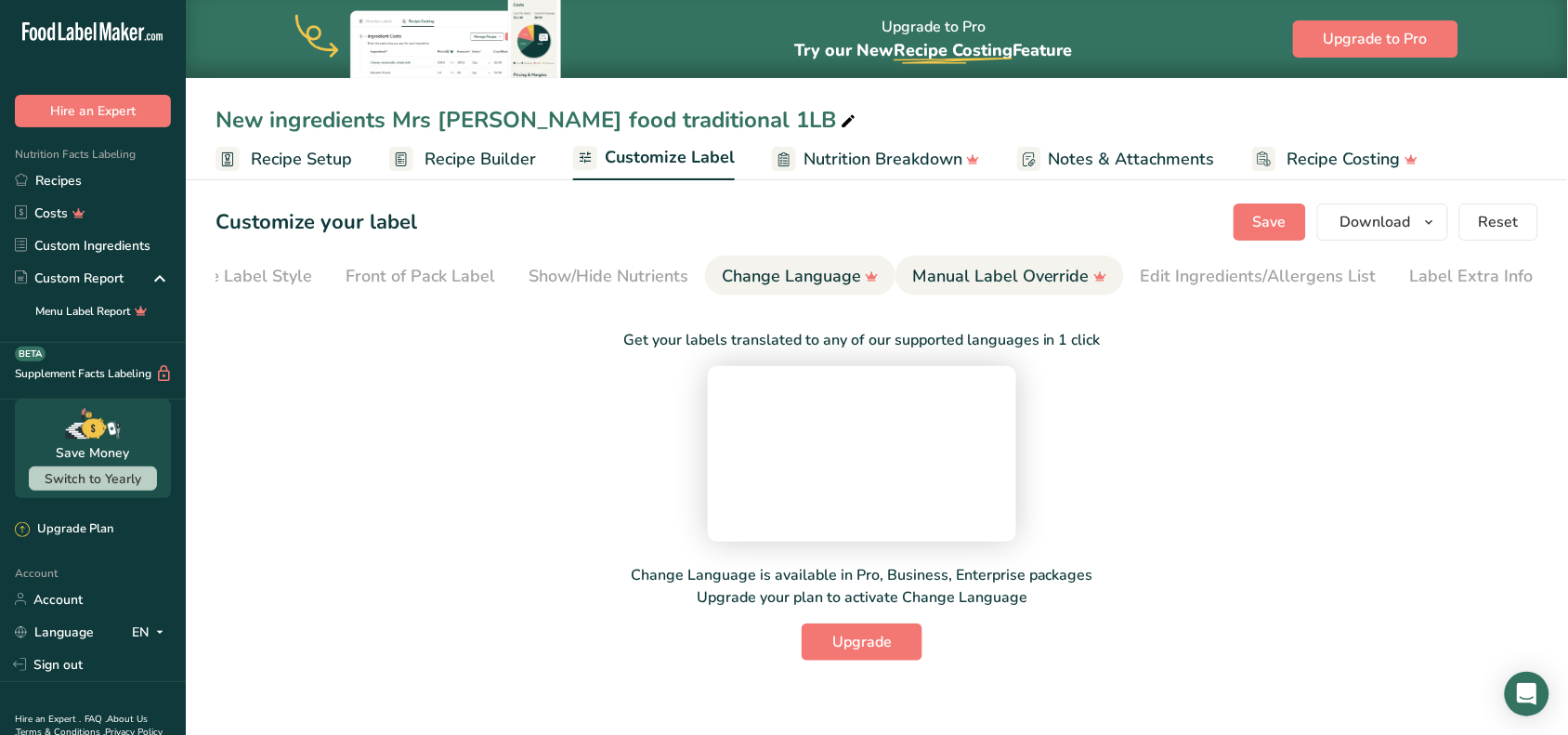
click at [961, 271] on div "Manual Label Override" at bounding box center [1010, 277] width 196 height 25
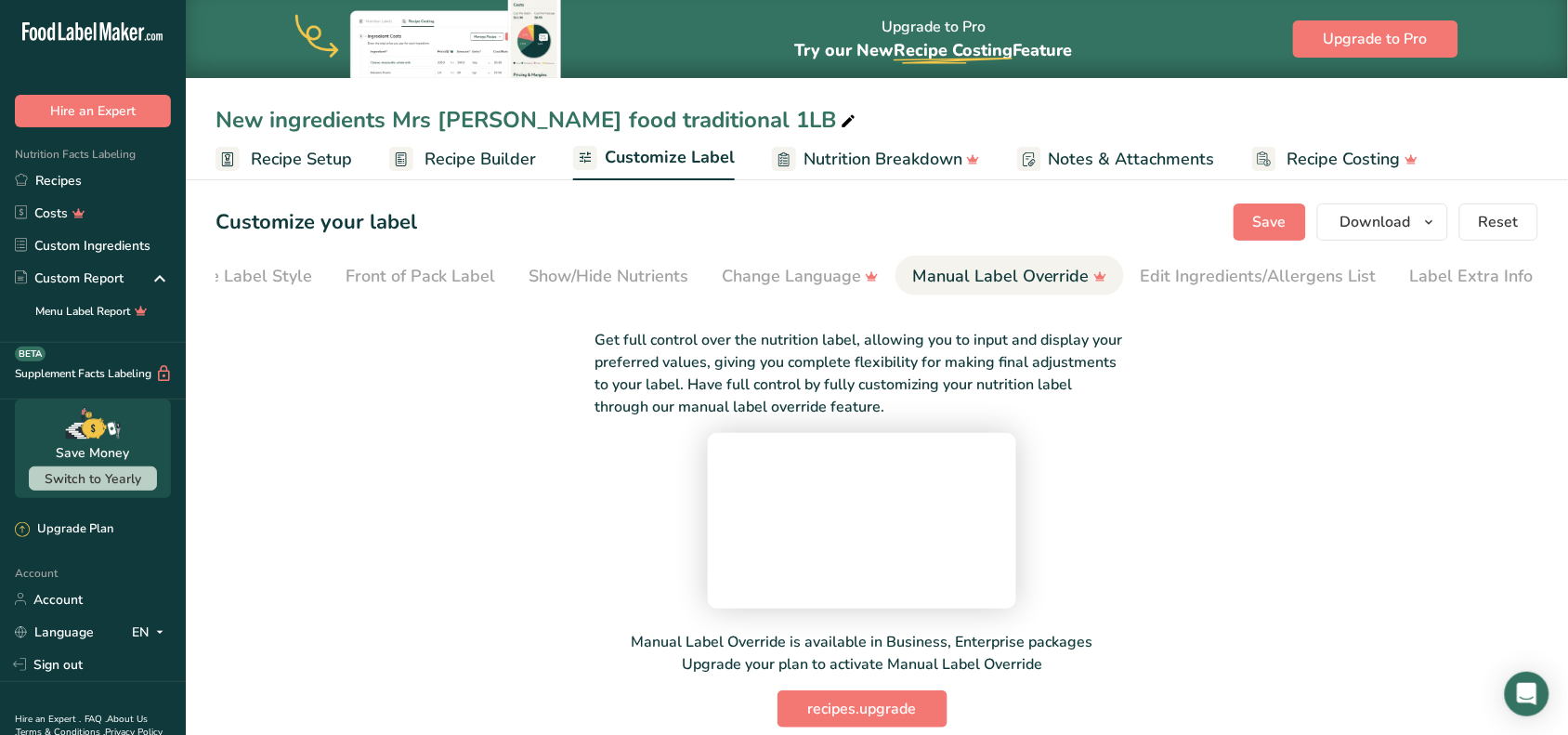
click at [1107, 286] on li "Manual Label Override" at bounding box center [1010, 275] width 228 height 40
click at [1144, 284] on div "Edit Ingredients/Allergens List" at bounding box center [1258, 277] width 236 height 25
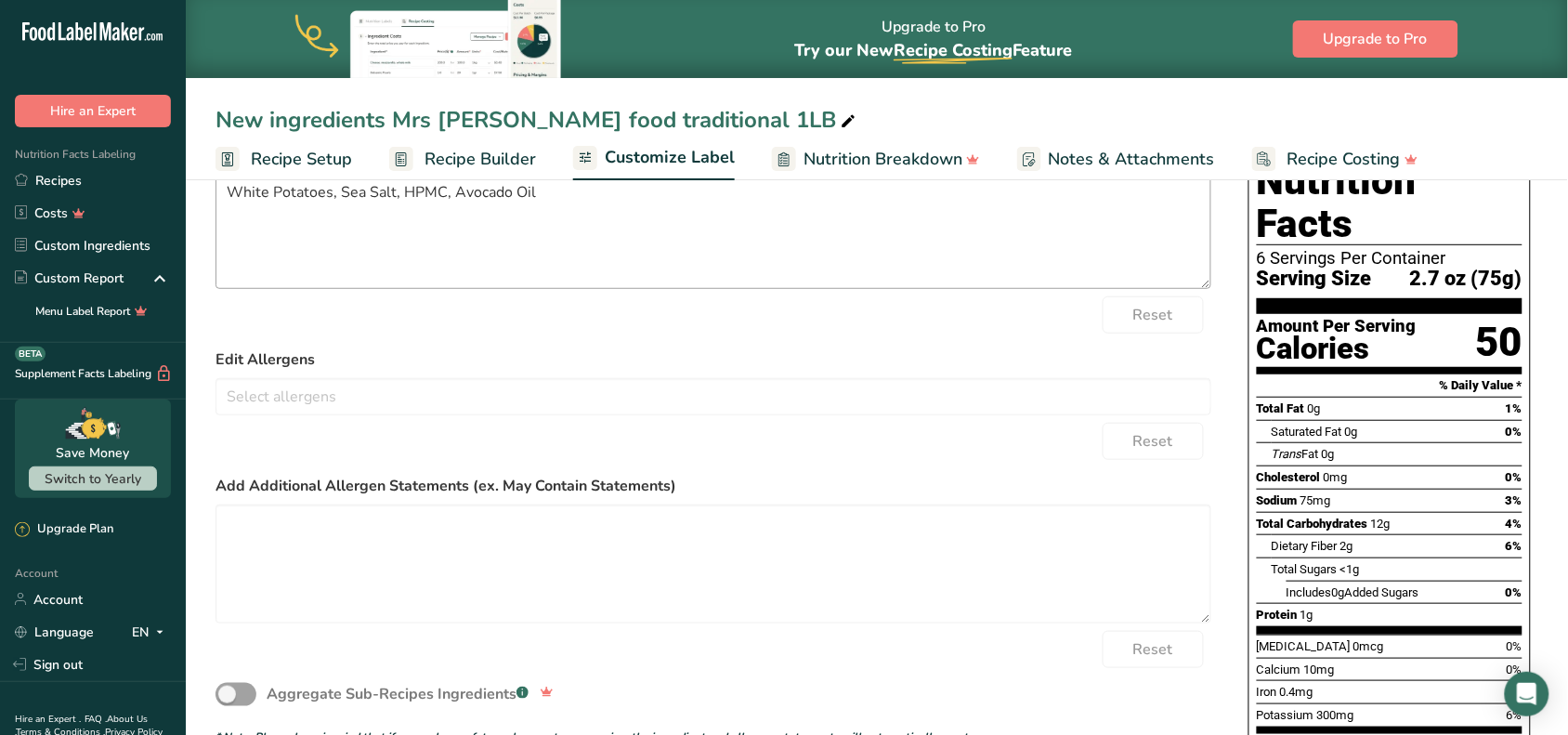
scroll to position [43, 0]
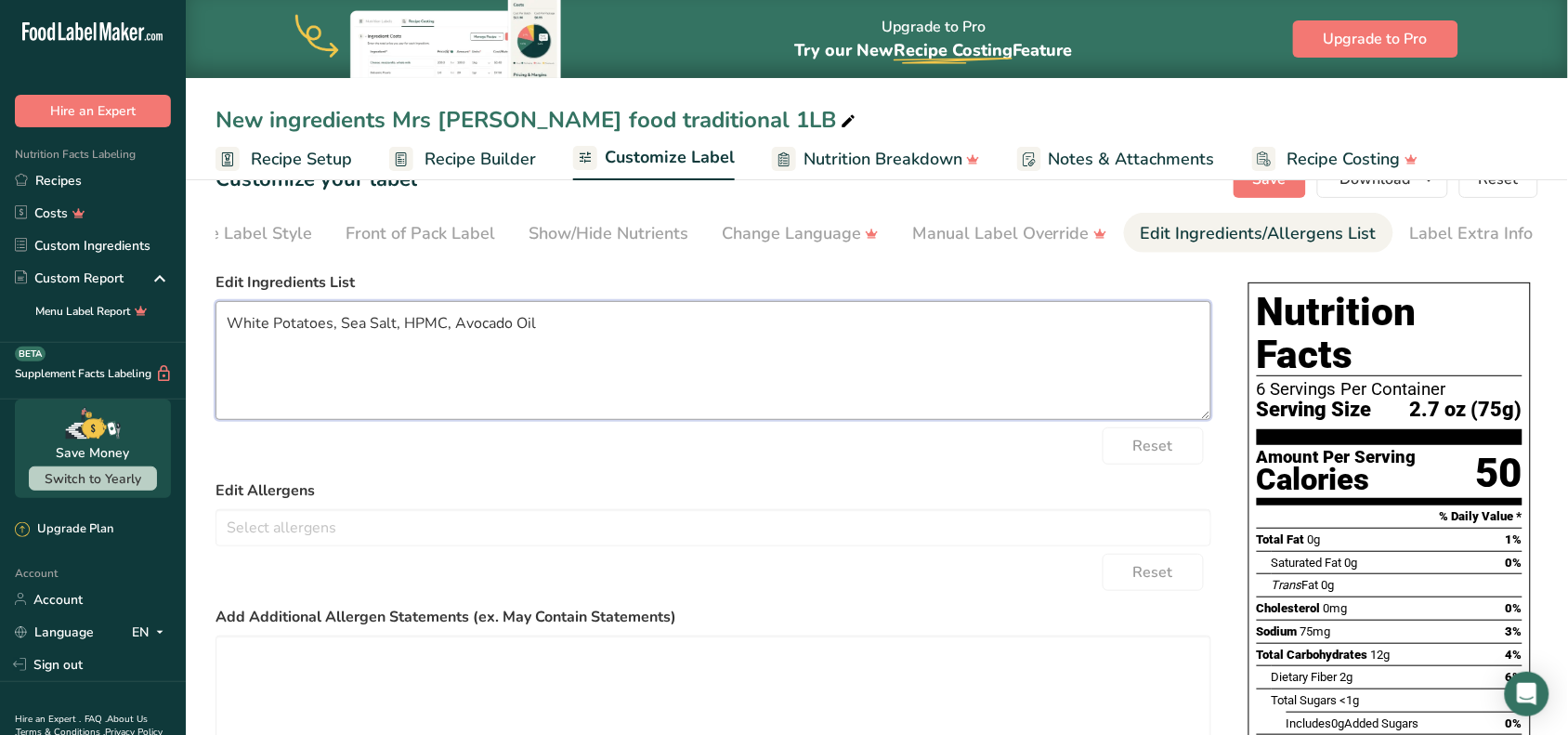
click at [731, 355] on textarea "White Potatoes, Sea Salt, HPMC, Avocado Oil" at bounding box center [713, 360] width 996 height 119
drag, startPoint x: 455, startPoint y: 330, endPoint x: 475, endPoint y: 337, distance: 21.2
click at [457, 331] on textarea "White Potatoes, Sea Salt, HPMC, Avocado Oil" at bounding box center [713, 360] width 996 height 119
click at [525, 344] on textarea "White Potatoes, Sea Salt, HPMC, Avocado Oil" at bounding box center [713, 360] width 996 height 119
click at [449, 344] on textarea "White Potatoes, Sea Salt, HPMC, Avocado Oil" at bounding box center [713, 360] width 996 height 119
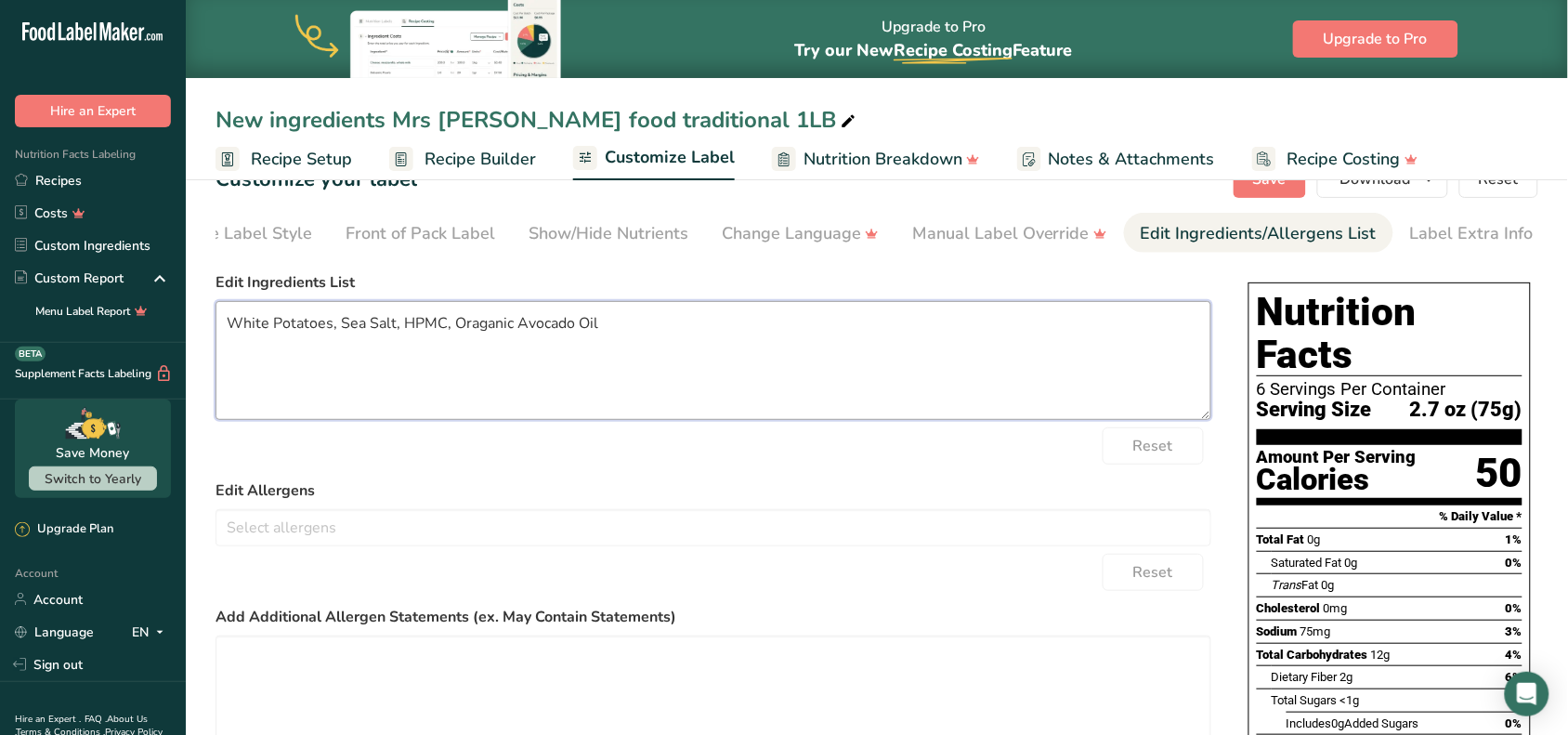
click at [769, 316] on textarea "White Potatoes, Sea Salt, HPMC, Oraganic Avocado Oil" at bounding box center [713, 360] width 996 height 119
click at [501, 341] on textarea "White Potatoes, Sea Salt, HPMC, Oraganic Avocado Oil." at bounding box center [713, 360] width 996 height 119
click at [511, 340] on textarea "White Potatoes, Sea Salt, HPMC, Oraganic Avocado Oil." at bounding box center [713, 360] width 996 height 119
click at [748, 357] on textarea "White Potatoes, Sea Salt, HPMC, Organic Avocado Oil." at bounding box center [713, 360] width 996 height 119
drag, startPoint x: 712, startPoint y: 323, endPoint x: 211, endPoint y: 292, distance: 502.0
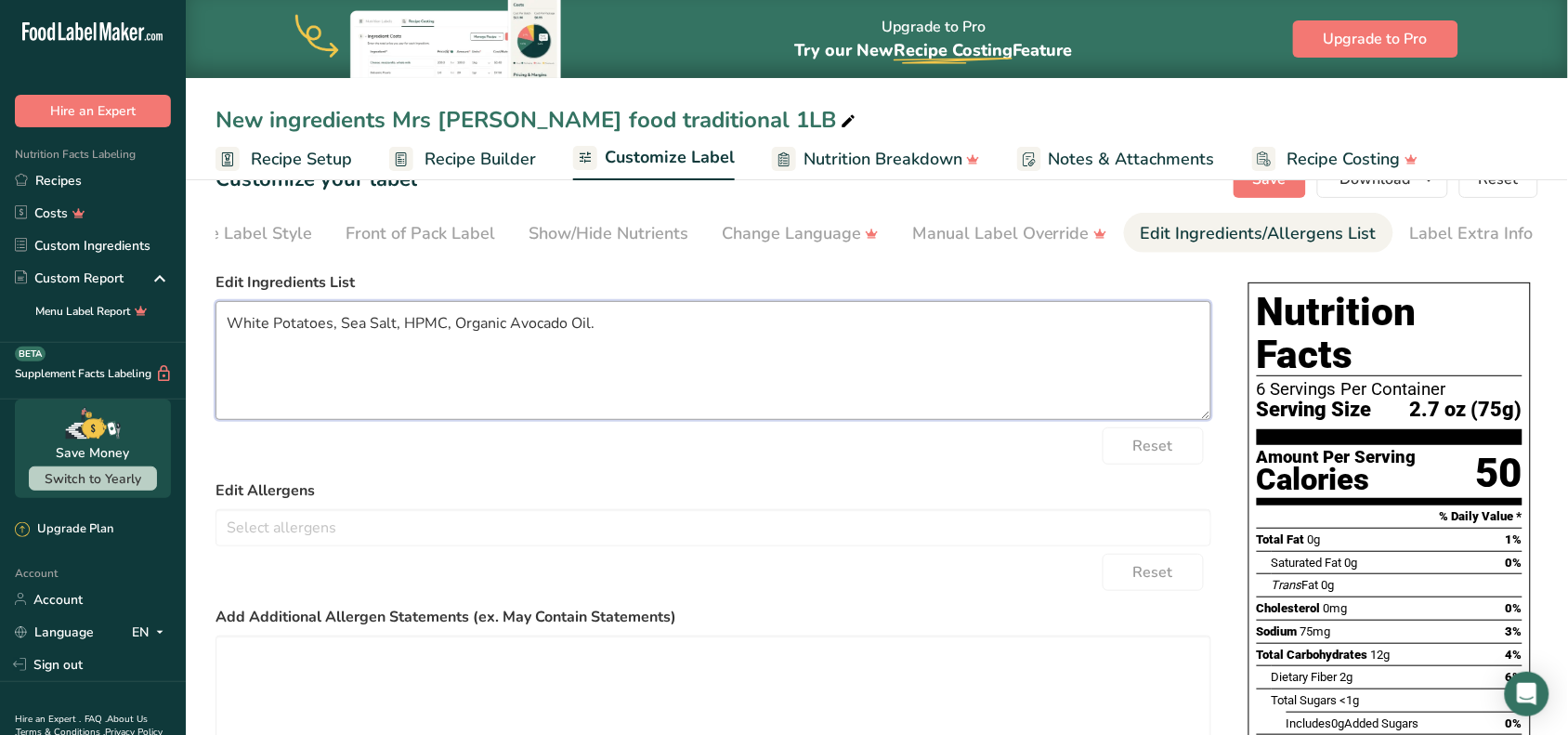
click at [211, 292] on section "Customize your label Save Download Choose what to show on your downloaded label…" at bounding box center [877, 567] width 1382 height 873
click at [427, 382] on textarea "White Potatoes, Sea Salt, HPMC, Organic Avocado Oil." at bounding box center [713, 360] width 996 height 119
click at [425, 377] on textarea "White Potatoes, Sea Salt, HPMC, Organic Avocado Oil." at bounding box center [713, 360] width 996 height 119
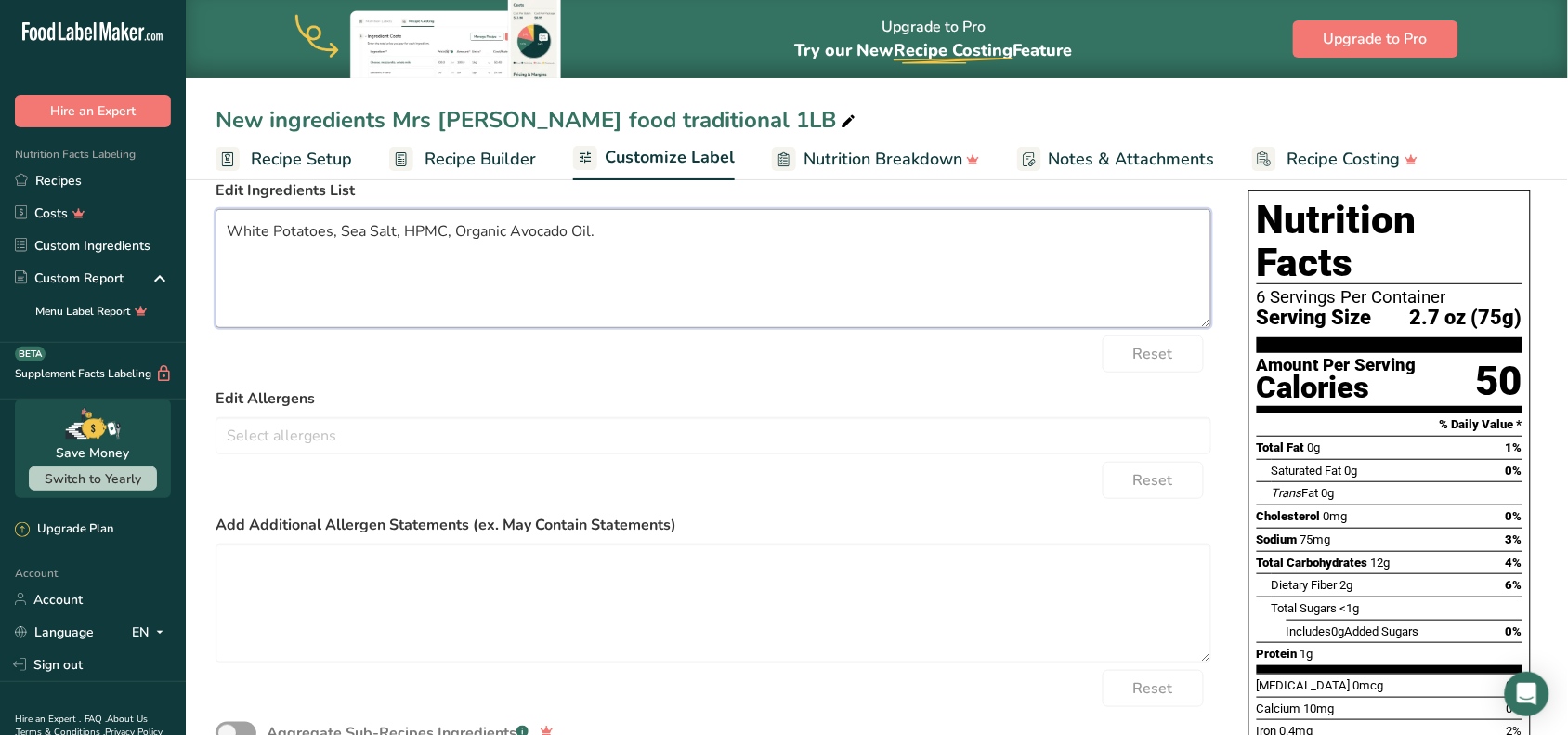
scroll to position [0, 0]
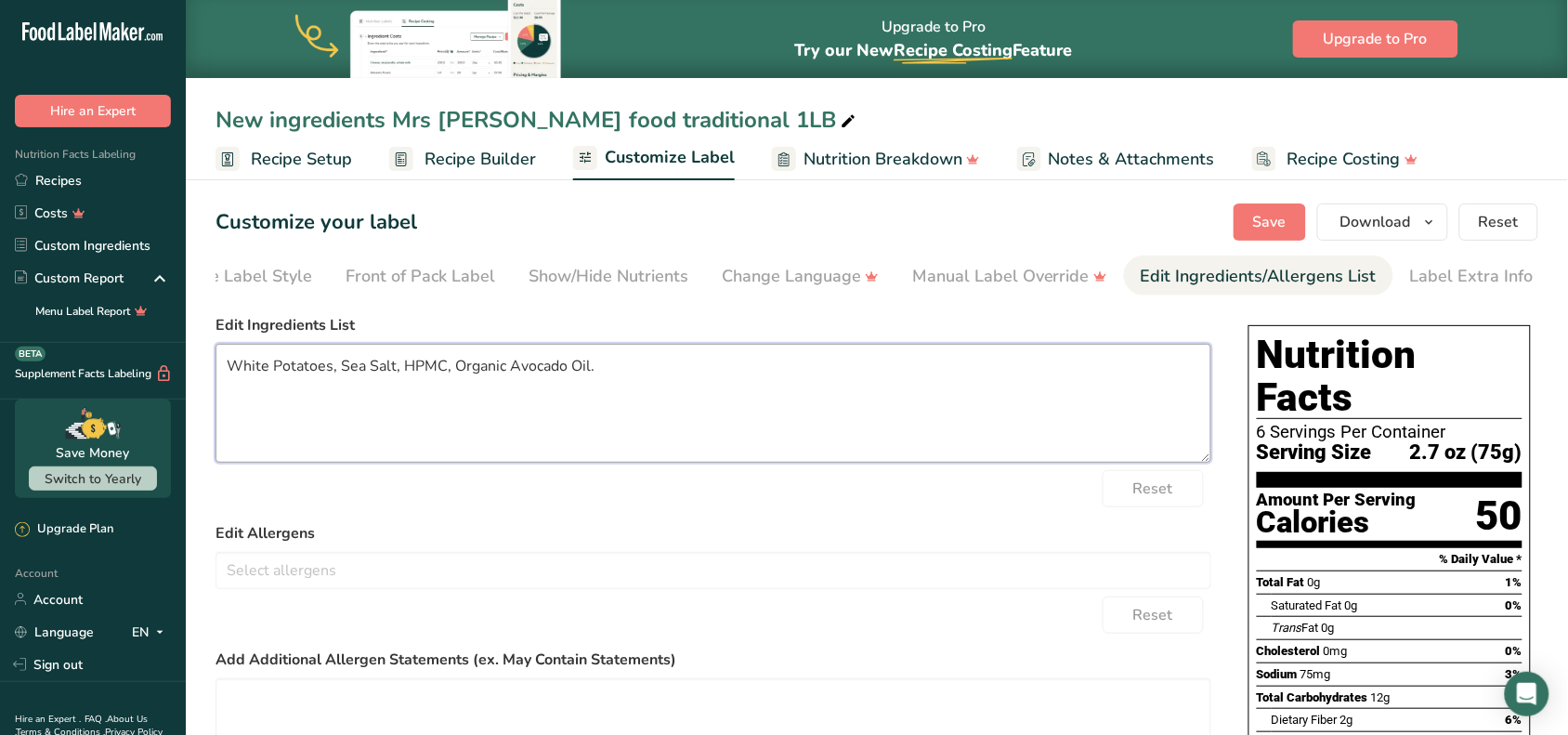
click at [648, 383] on textarea "White Potatoes, Sea Salt, HPMC, Organic Avocado Oil." at bounding box center [713, 403] width 996 height 119
click at [392, 373] on textarea "White Potatoes, Sea Salt, HPMC, Organic Avocado Oil." at bounding box center [713, 403] width 996 height 119
type textarea "White Potatoes, , HPMC, Organic Avocado Oil."
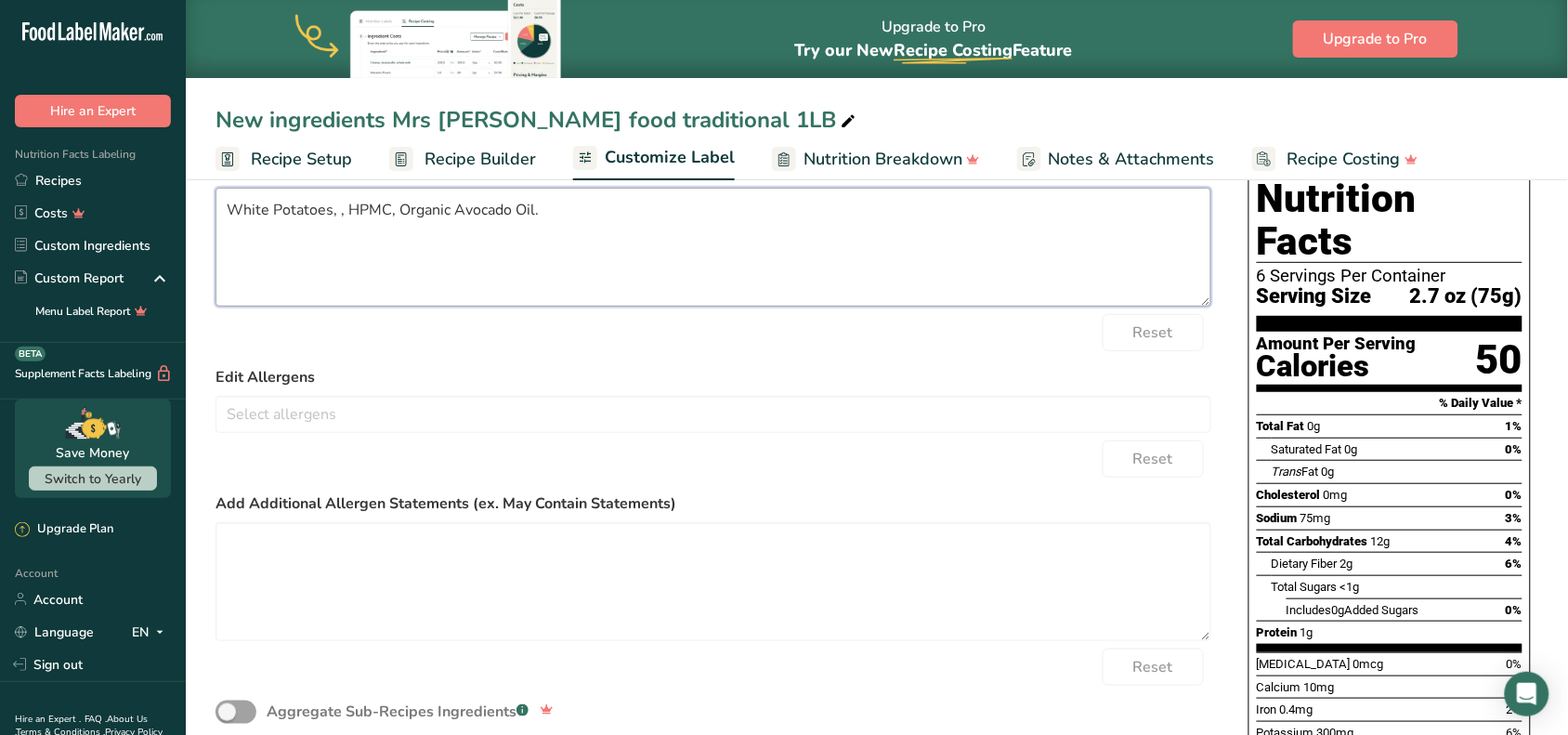
scroll to position [116, 0]
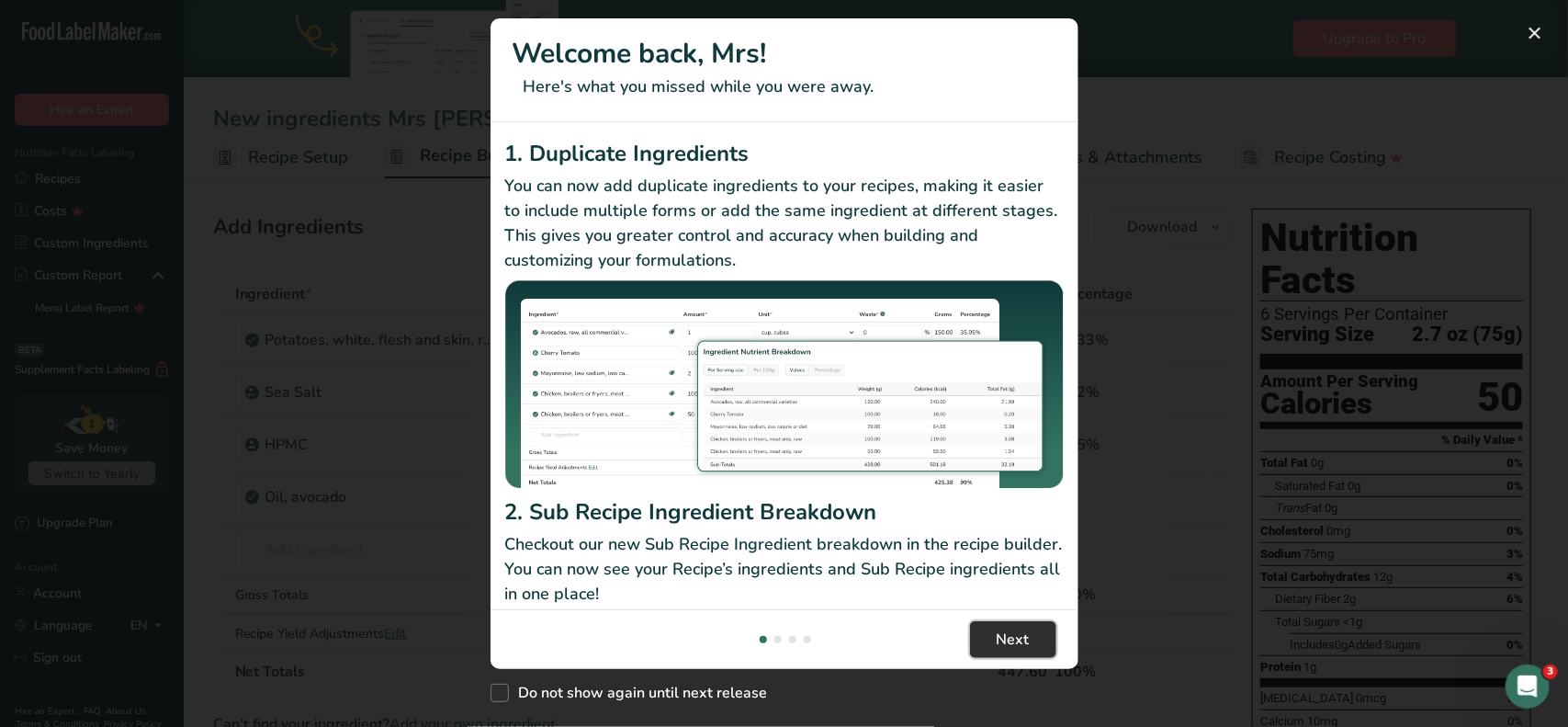
click at [1030, 626] on button "Next" at bounding box center [1013, 640] width 86 height 36
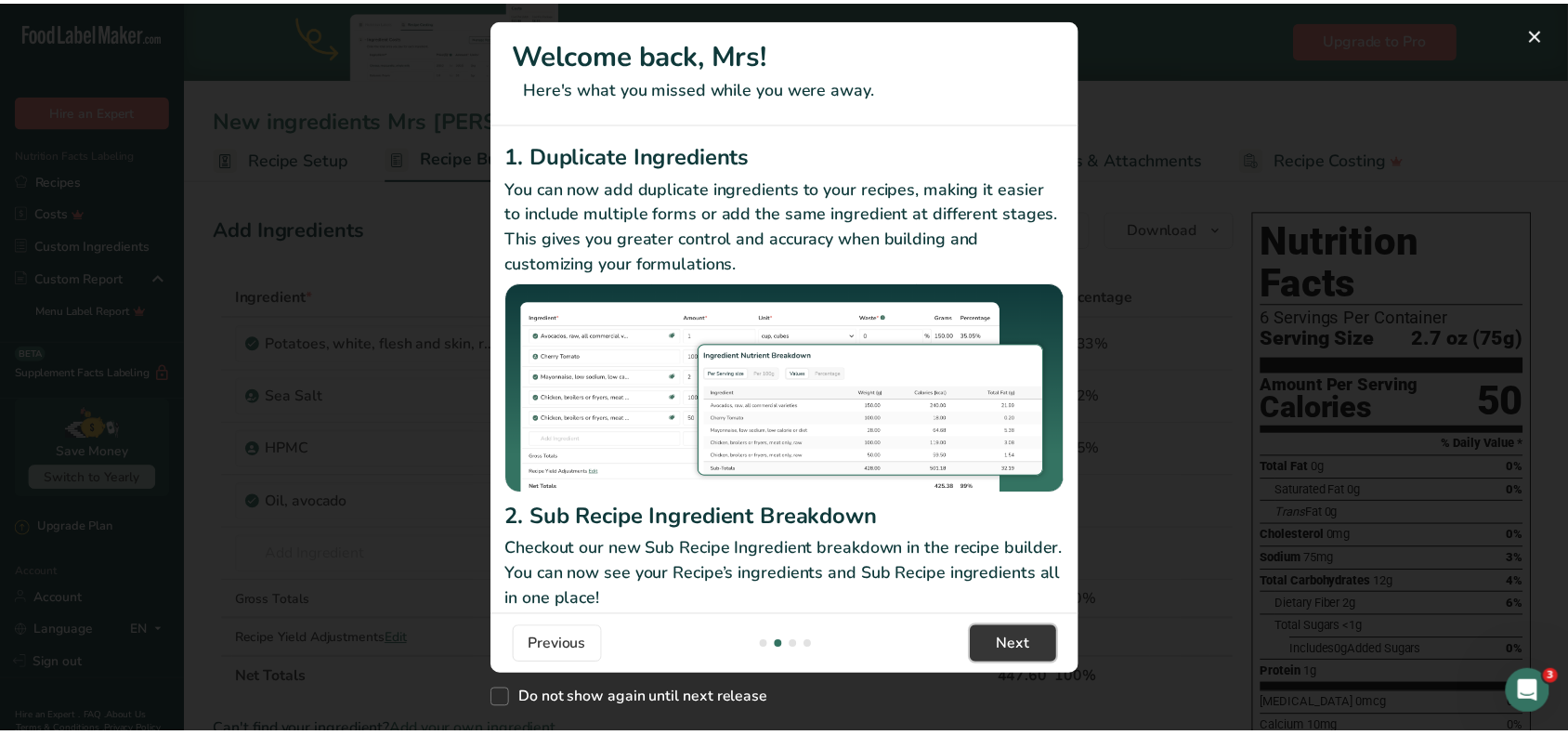
scroll to position [0, 594]
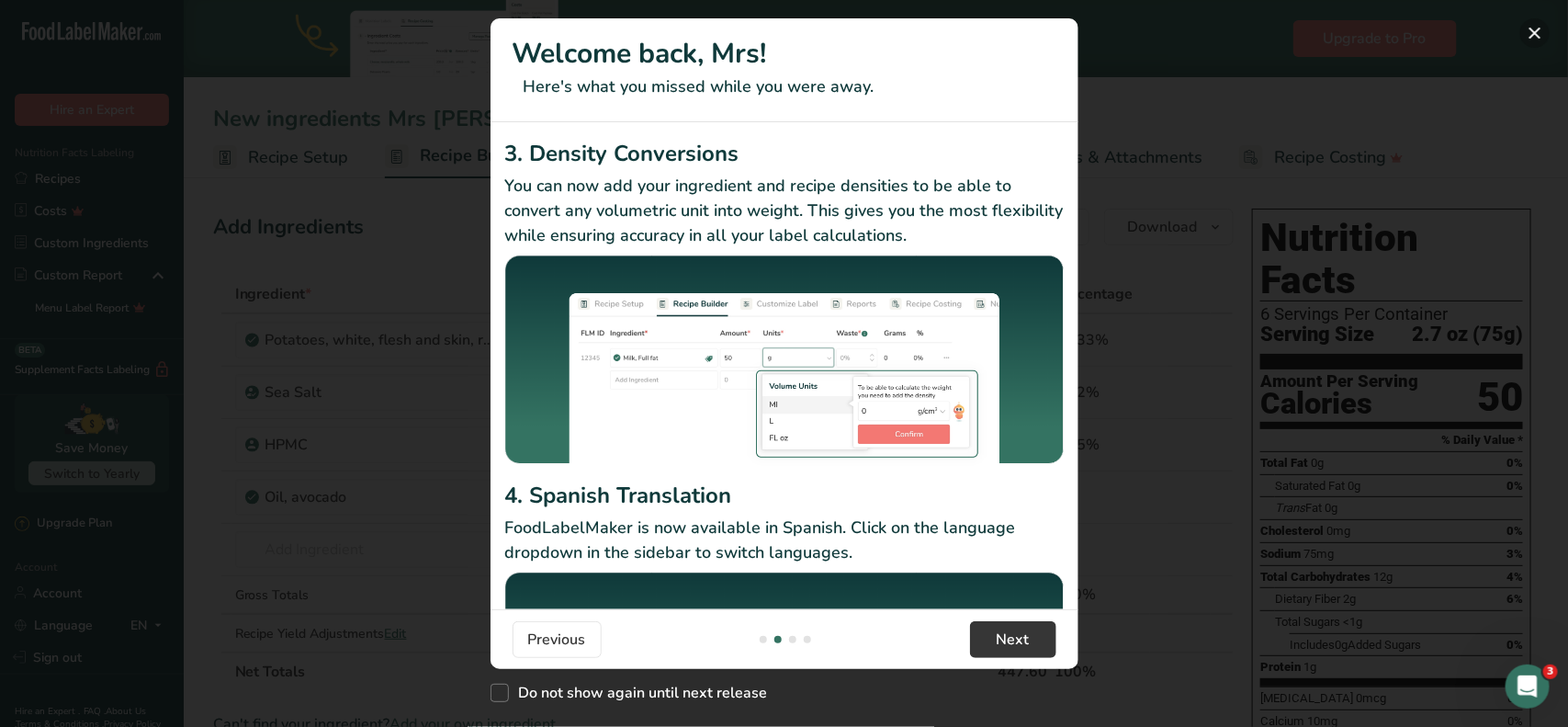
click at [1533, 42] on button "New Features" at bounding box center [1534, 33] width 30 height 30
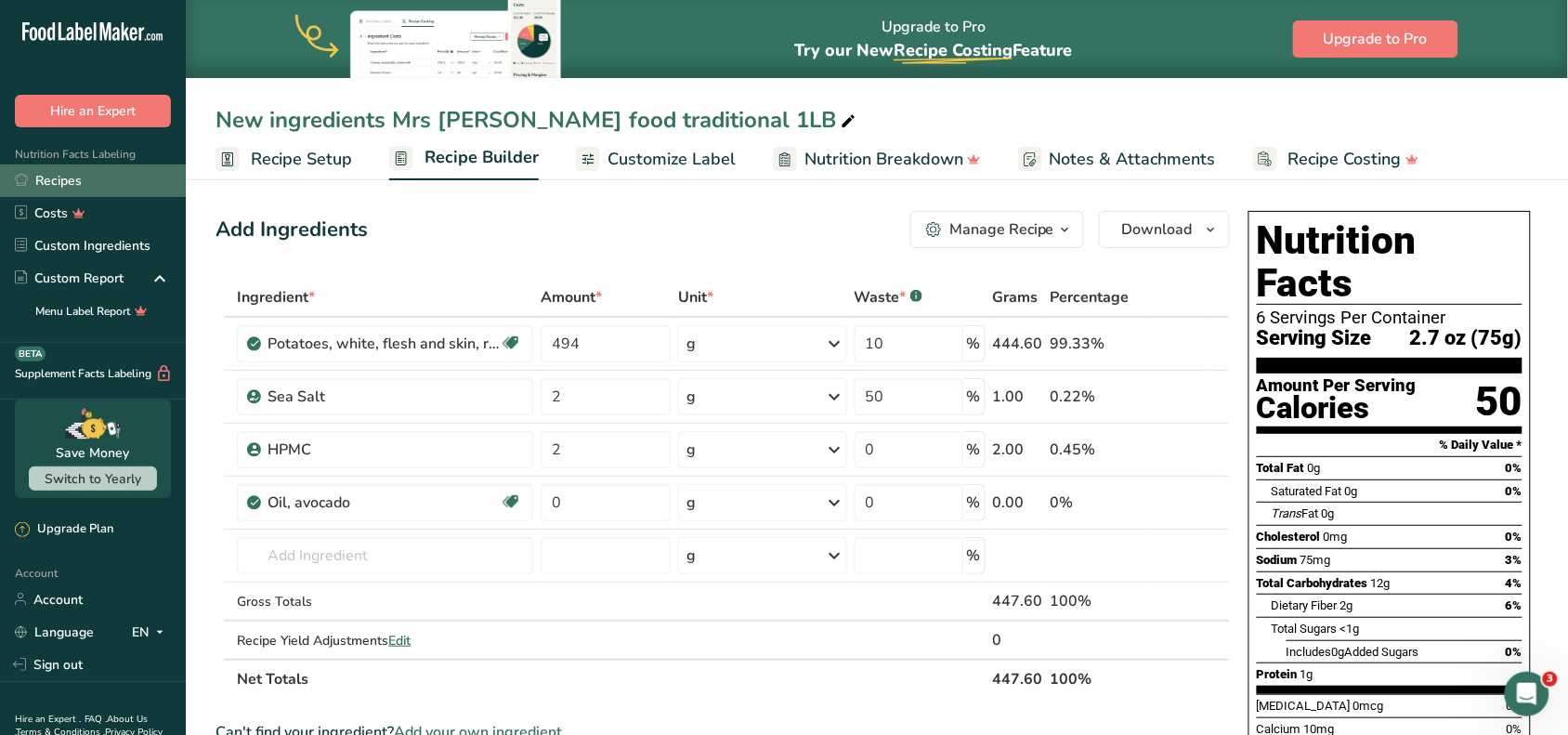
click at [100, 181] on link "Recipes" at bounding box center [93, 181] width 186 height 33
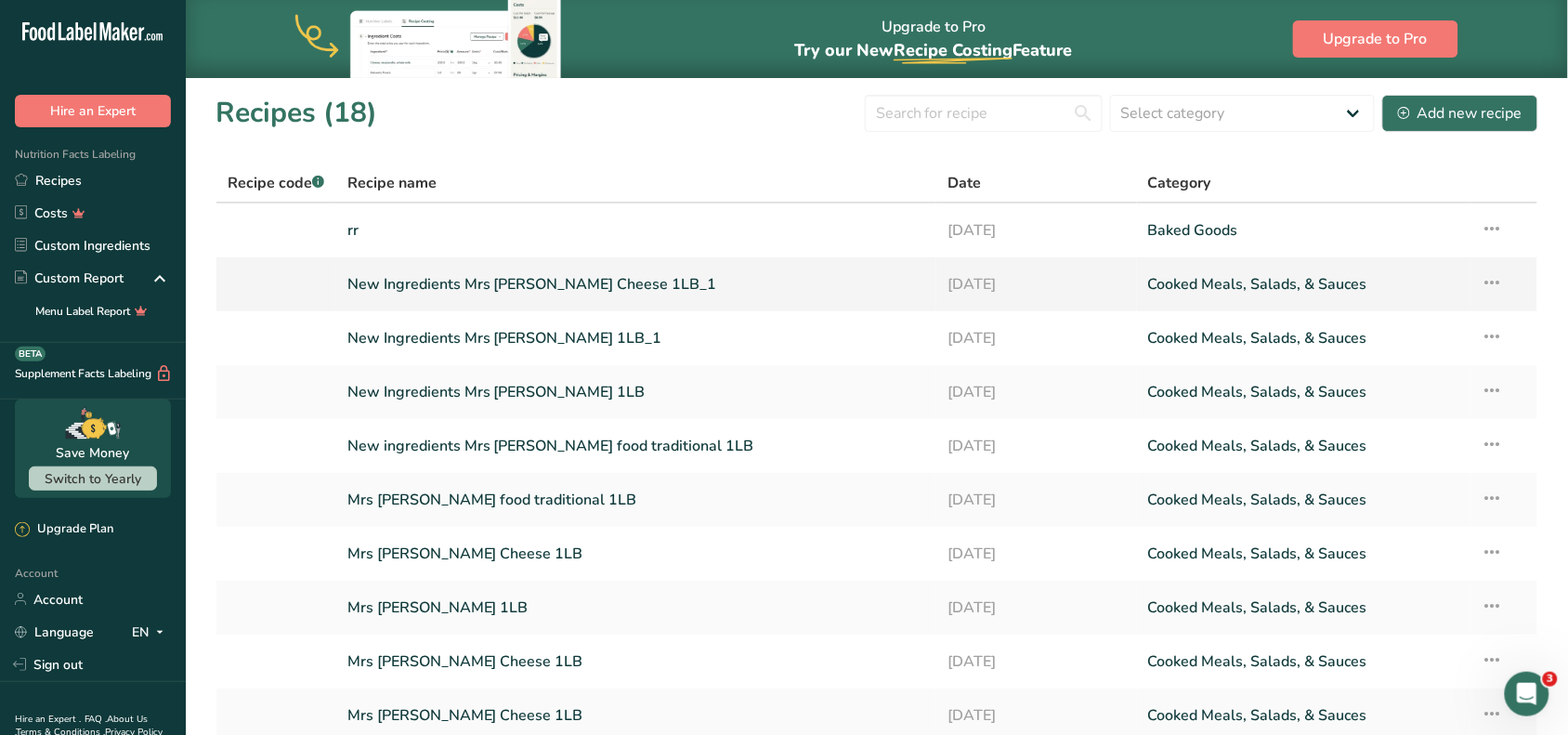
click at [648, 280] on link "New Ingredients Mrs [PERSON_NAME] Cheese 1LB_1" at bounding box center [637, 284] width 579 height 39
